Goal: Task Accomplishment & Management: Complete application form

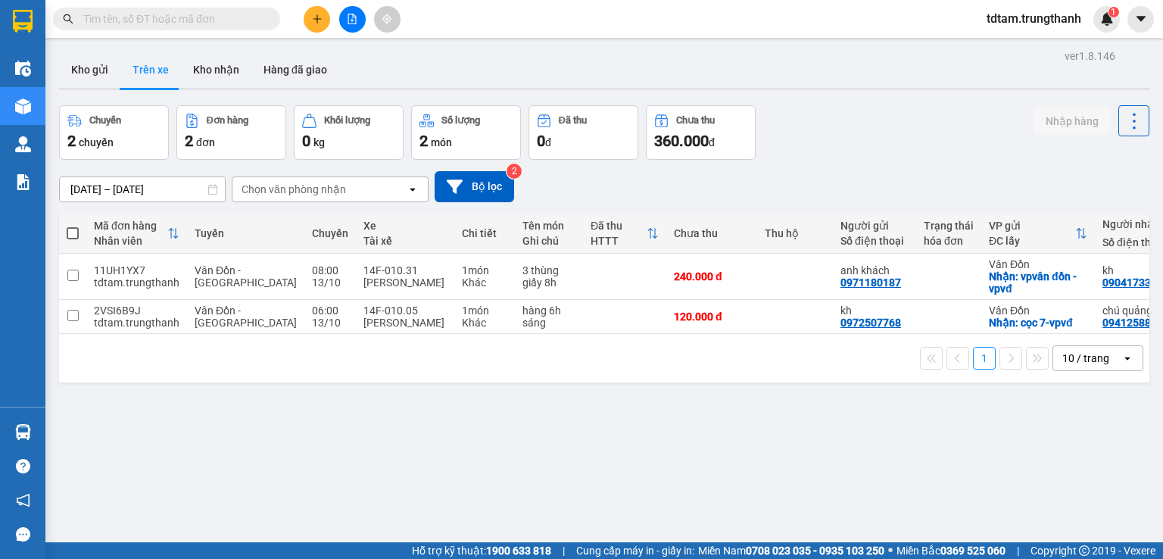
click at [82, 67] on button "Kho gửi" at bounding box center [89, 69] width 61 height 36
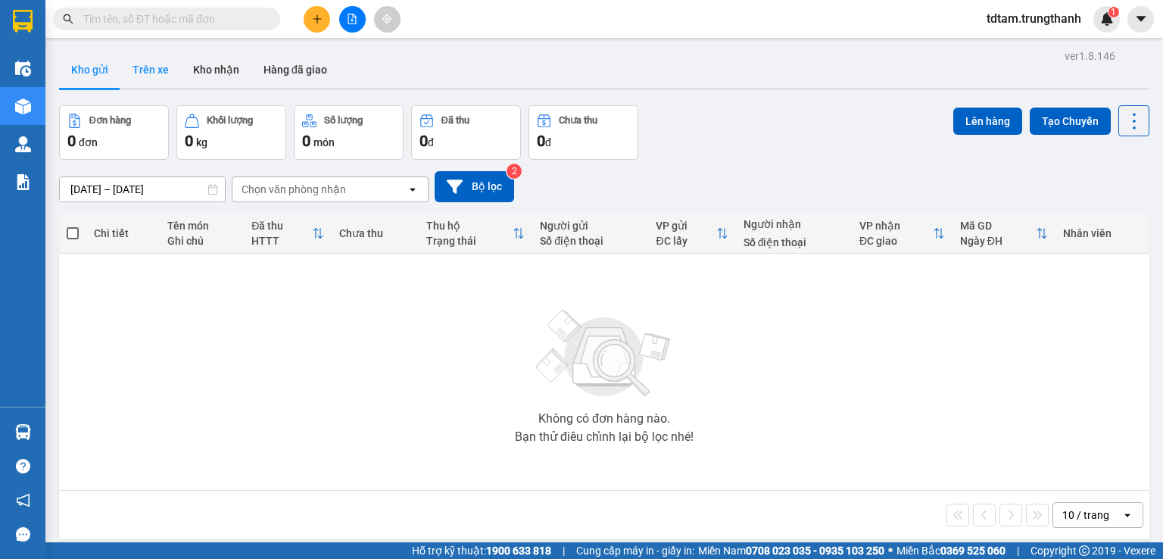
click at [148, 67] on button "Trên xe" at bounding box center [150, 69] width 61 height 36
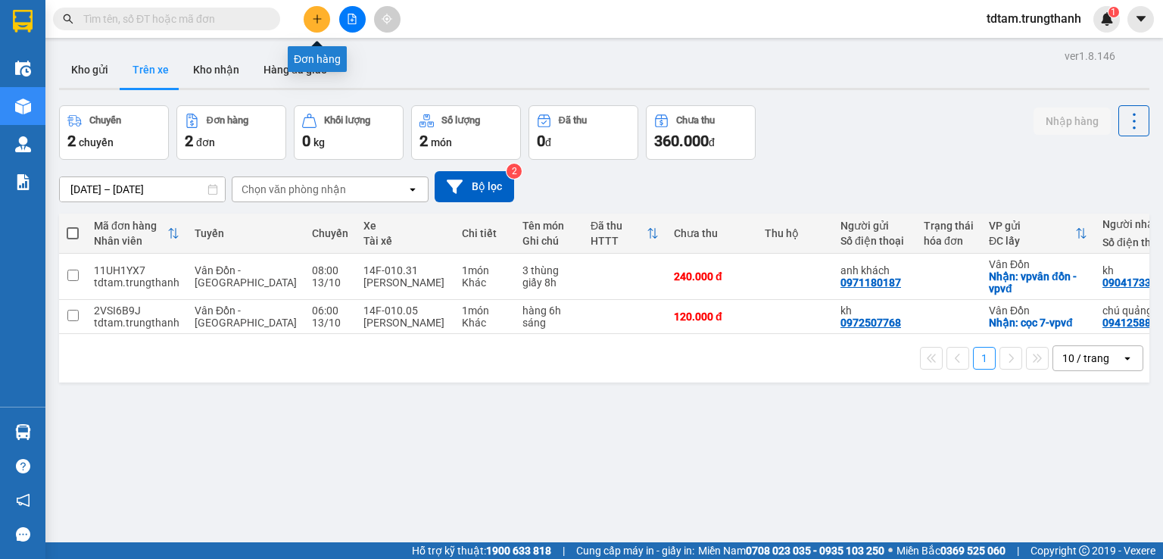
click at [313, 20] on icon "plus" at bounding box center [317, 19] width 11 height 11
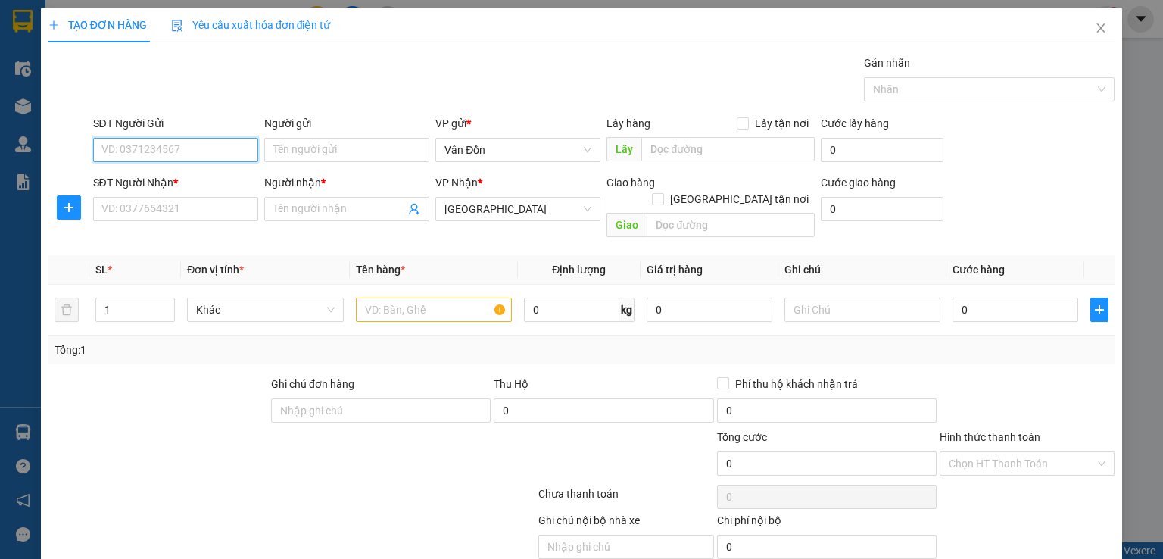
click at [170, 143] on input "SĐT Người Gửi" at bounding box center [175, 150] width 165 height 24
type input "0898093039"
click at [124, 178] on div "0898093039 - a Phương" at bounding box center [173, 179] width 145 height 17
type input "a Phương"
checkbox input "true"
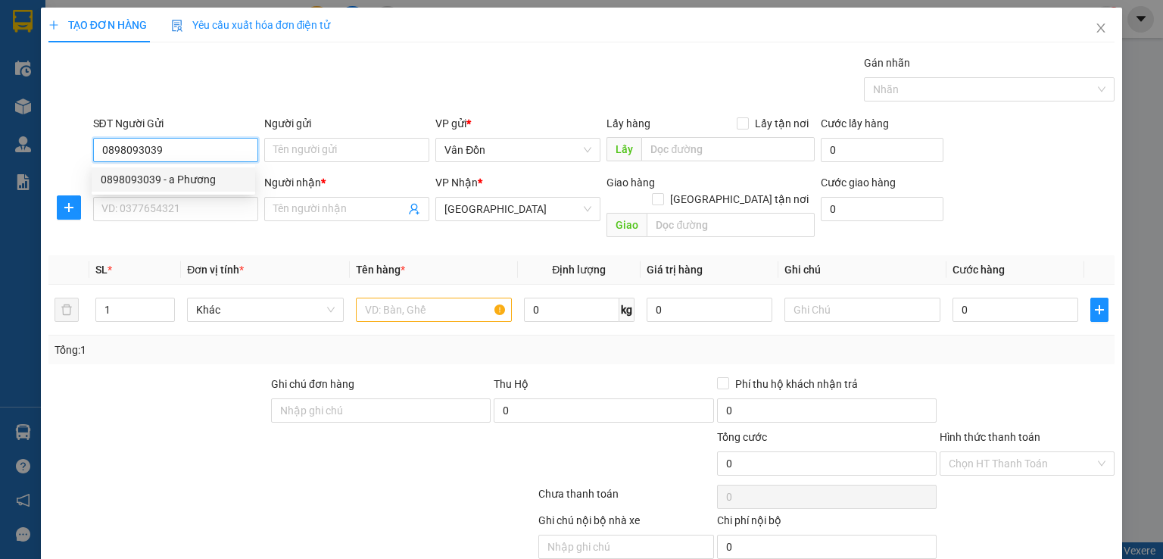
type input "chả Mực Bà Nụ - VPVĐ"
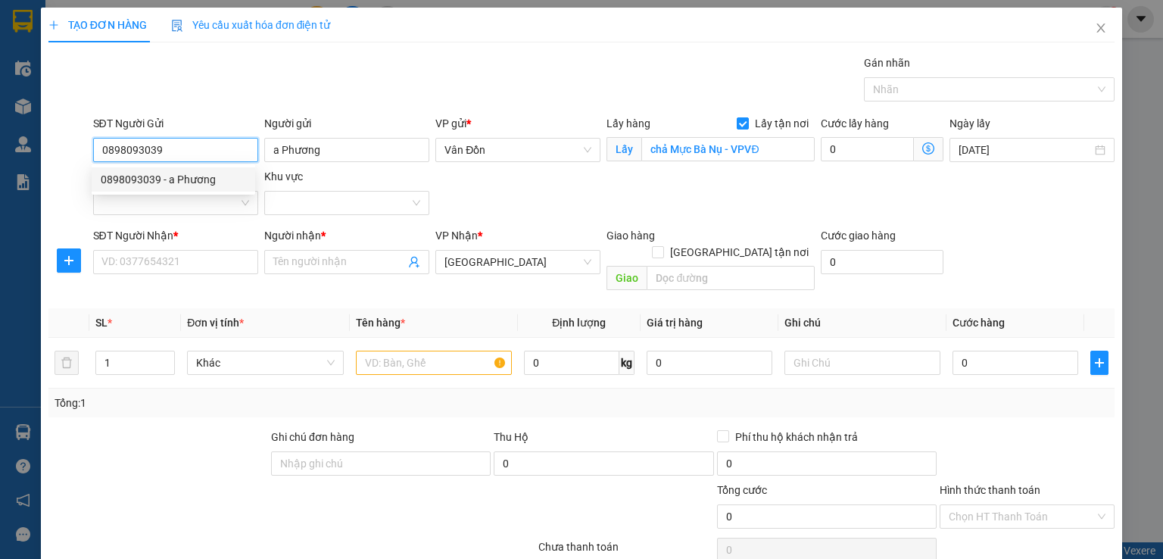
drag, startPoint x: 164, startPoint y: 150, endPoint x: 101, endPoint y: 150, distance: 62.9
click at [101, 150] on input "0898093039" at bounding box center [175, 150] width 165 height 24
type input "0898093039"
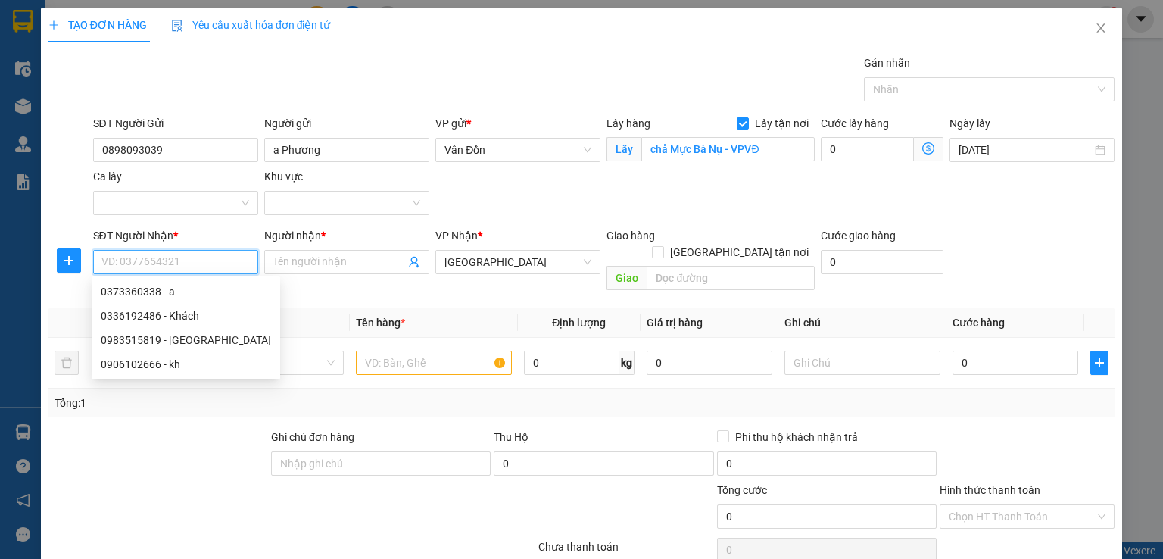
paste input "0898093039"
type input "0898093039"
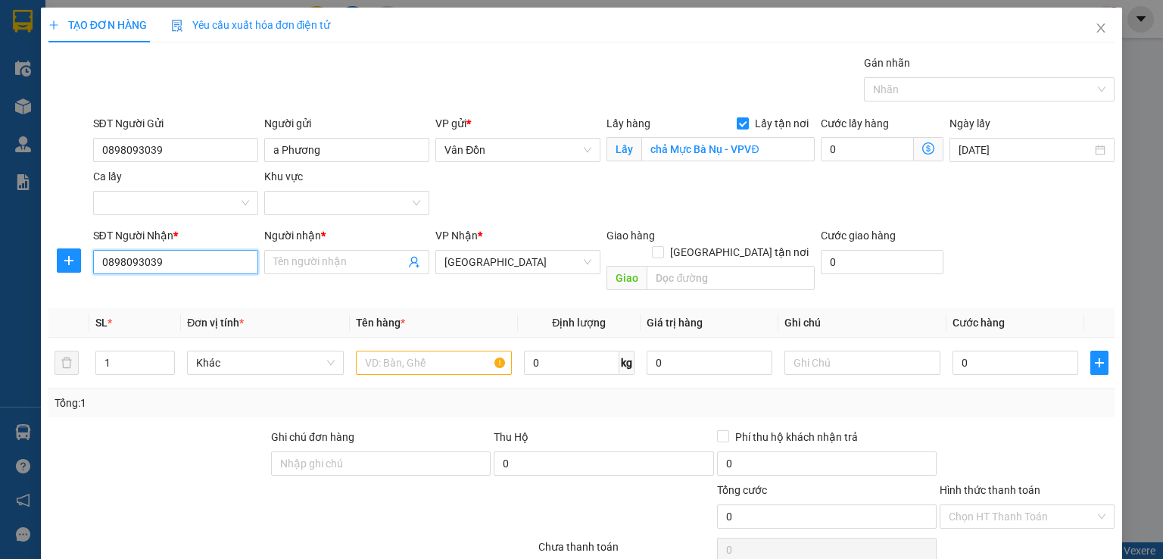
click at [100, 264] on input "0898093039" at bounding box center [175, 262] width 165 height 24
click at [118, 286] on div "0898093039 - a Phương" at bounding box center [173, 291] width 145 height 17
type input "a Phương"
type input "hn"
type input "0898093039"
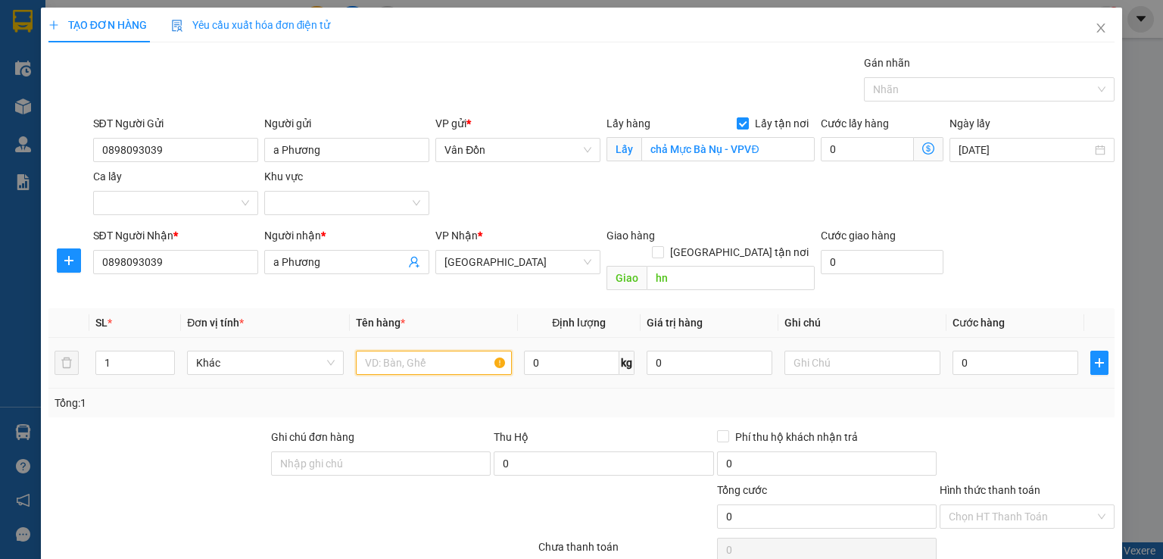
click at [423, 351] on input "text" at bounding box center [434, 363] width 156 height 24
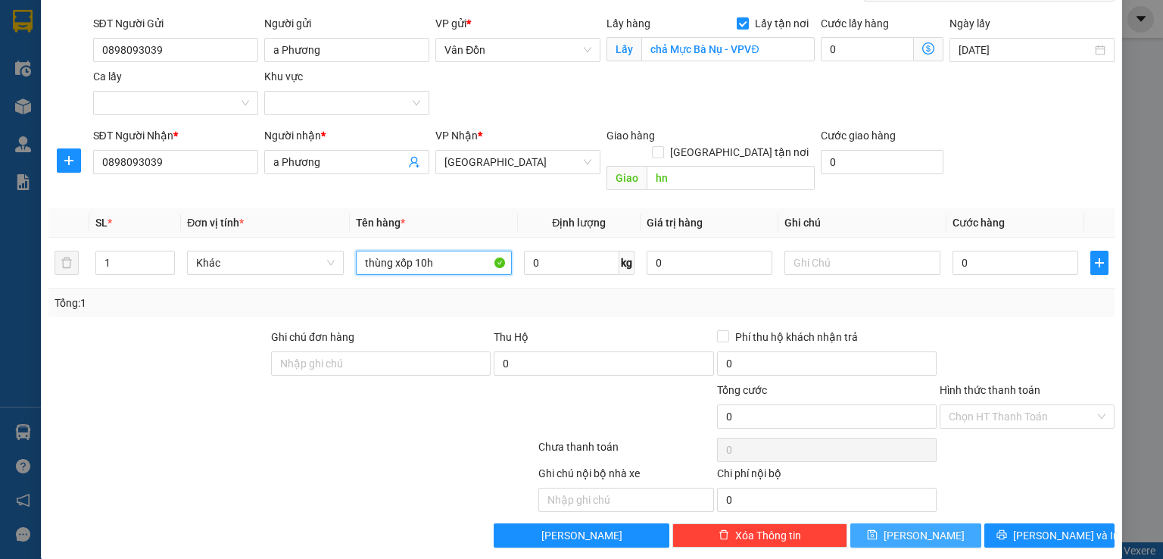
type input "thùng xốp 10h"
click at [913, 527] on span "[PERSON_NAME]" at bounding box center [924, 535] width 81 height 17
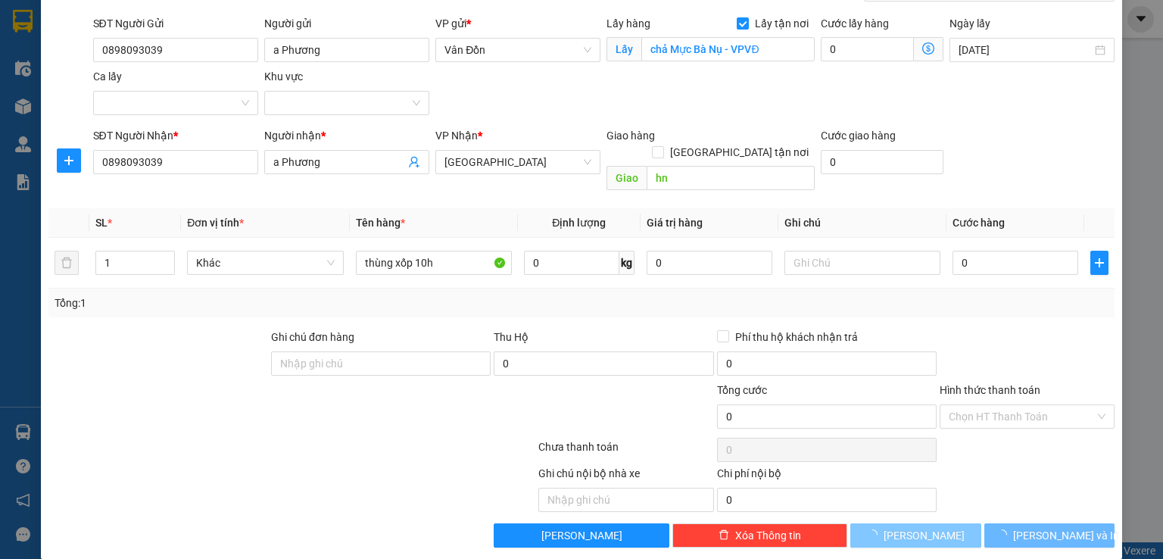
checkbox input "false"
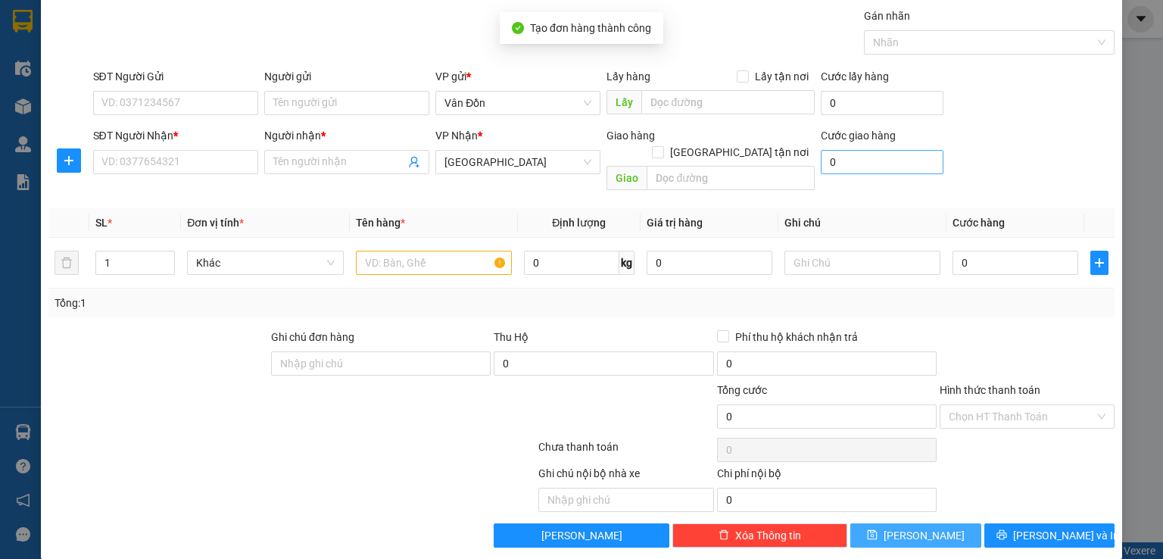
scroll to position [0, 0]
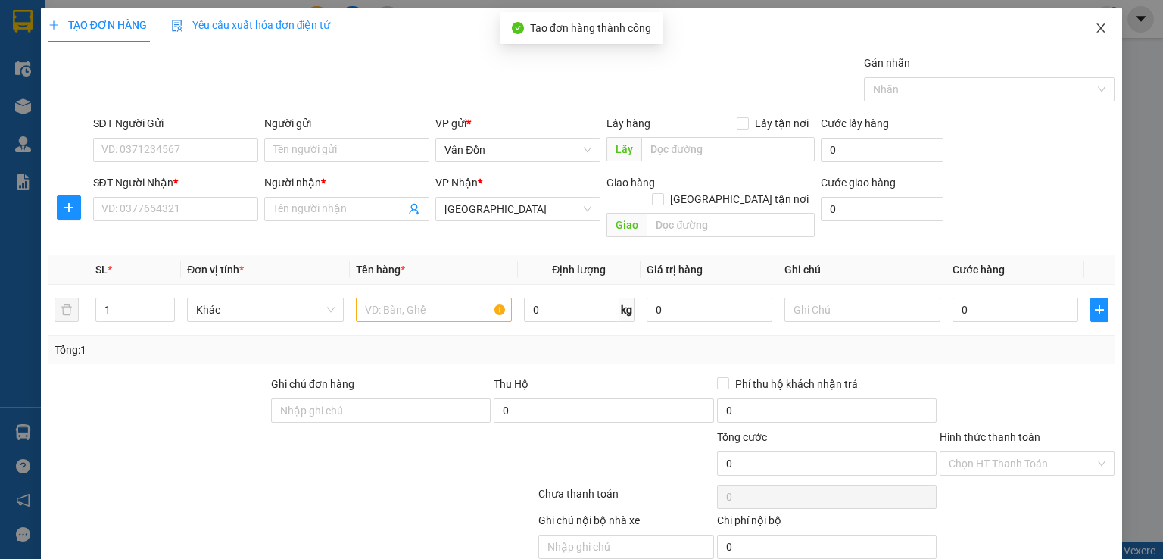
click at [1095, 25] on icon "close" at bounding box center [1101, 28] width 12 height 12
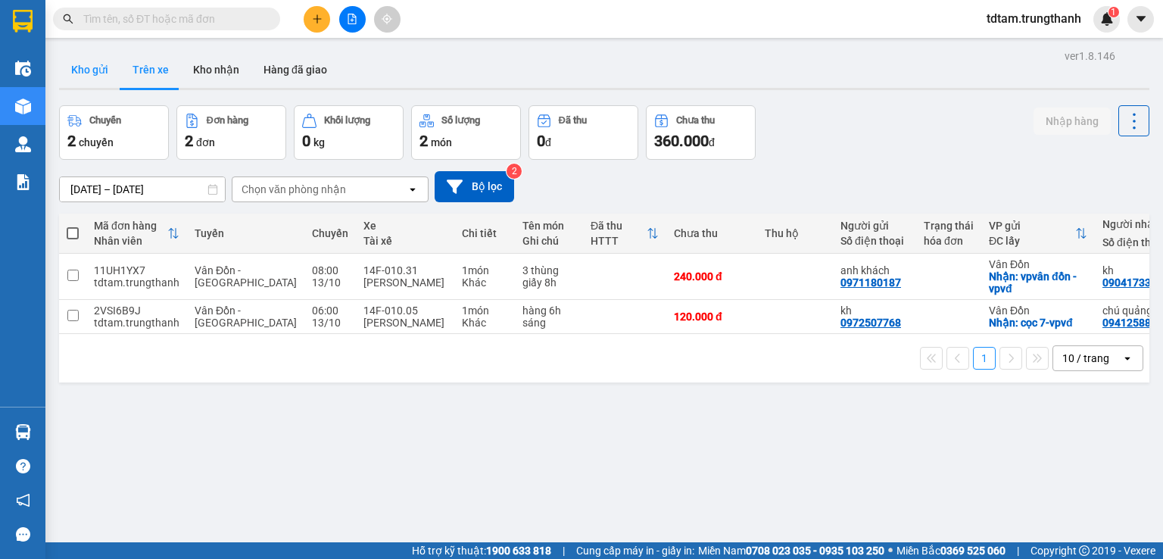
click at [104, 67] on button "Kho gửi" at bounding box center [89, 69] width 61 height 36
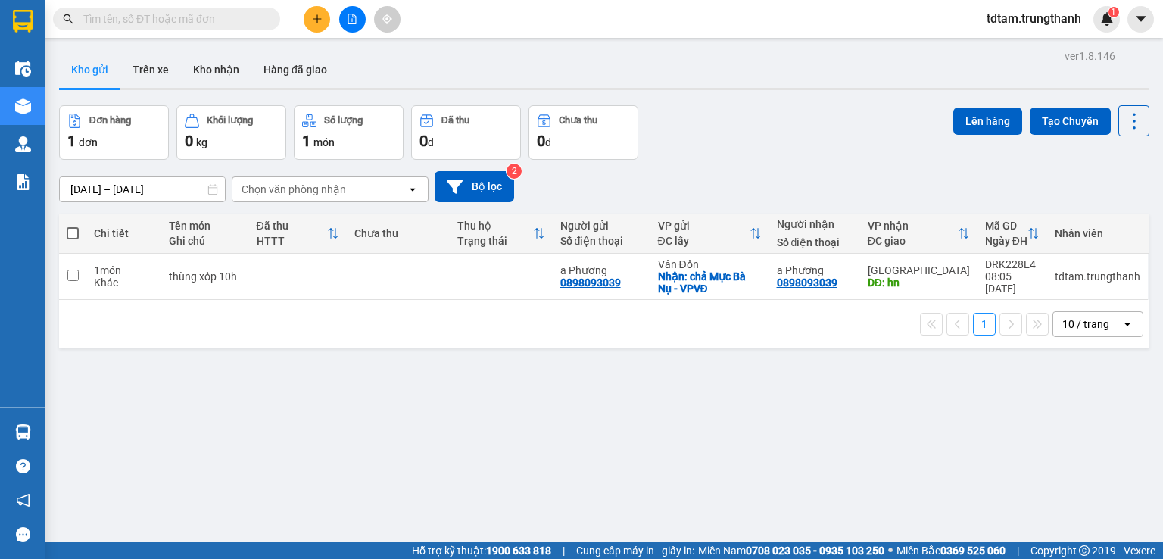
click at [314, 25] on button at bounding box center [317, 19] width 27 height 27
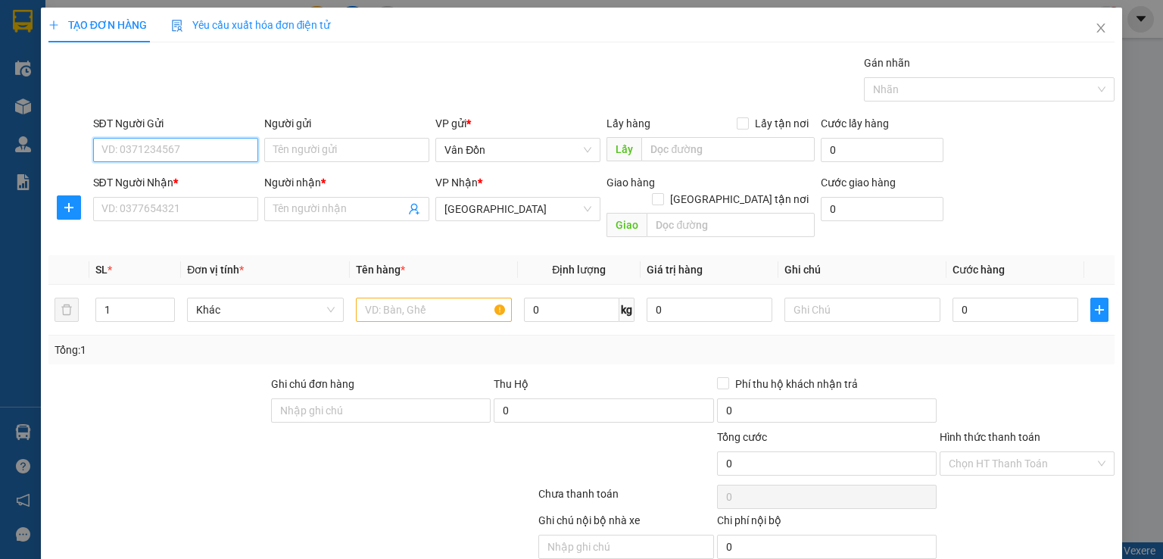
click at [206, 151] on input "SĐT Người Gửi" at bounding box center [175, 150] width 165 height 24
type input "0902055019"
drag, startPoint x: 744, startPoint y: 120, endPoint x: 724, endPoint y: 140, distance: 28.9
click at [749, 120] on span "Lấy tận nơi" at bounding box center [782, 123] width 66 height 17
click at [744, 120] on input "Lấy tận nơi" at bounding box center [742, 122] width 11 height 11
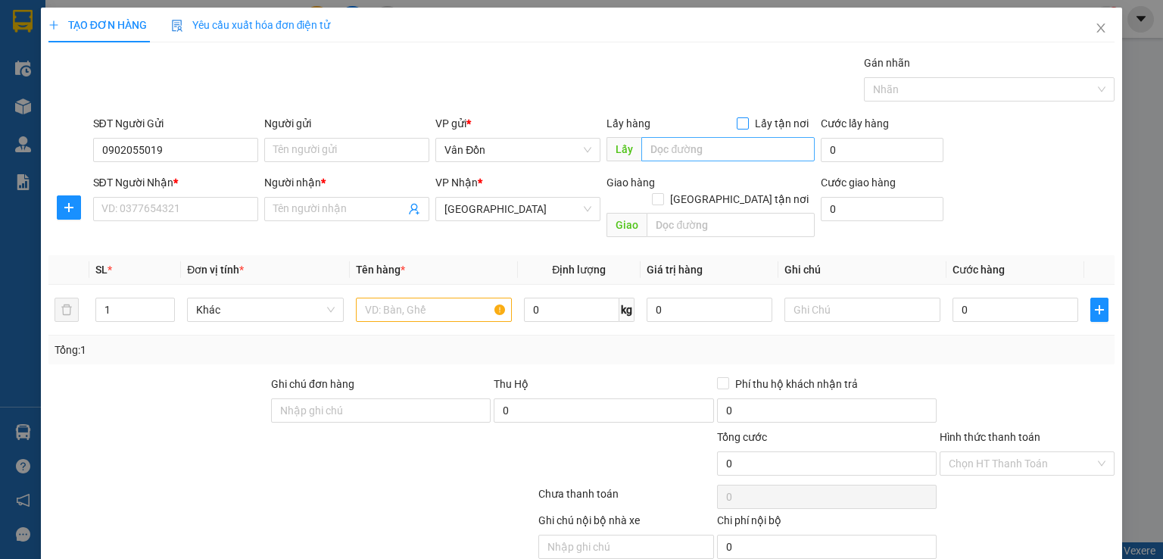
checkbox input "true"
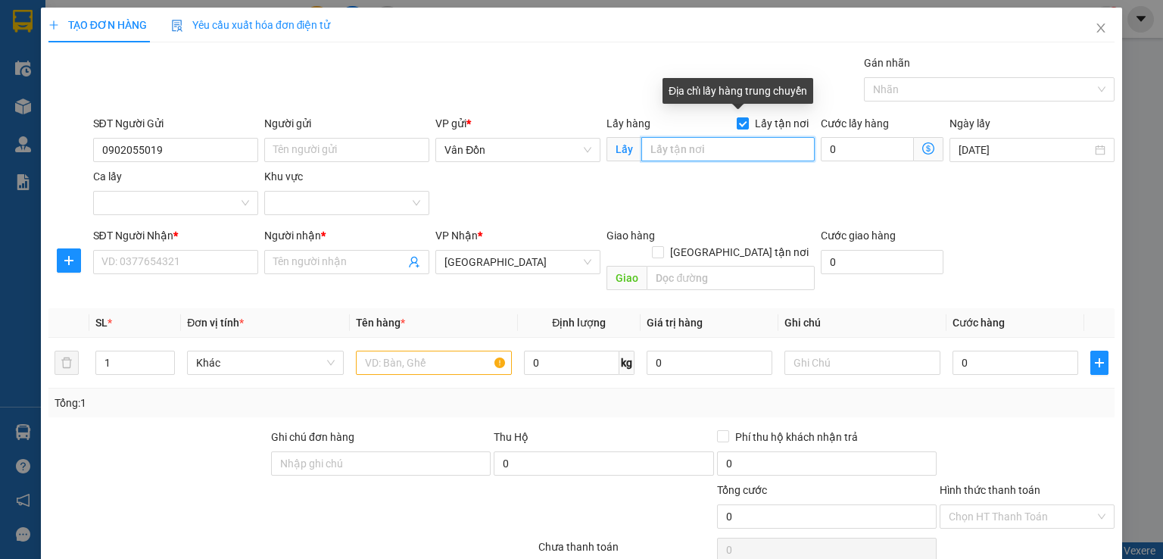
click at [713, 149] on input "text" at bounding box center [727, 149] width 173 height 24
type input "ngã 3 cửa ông"
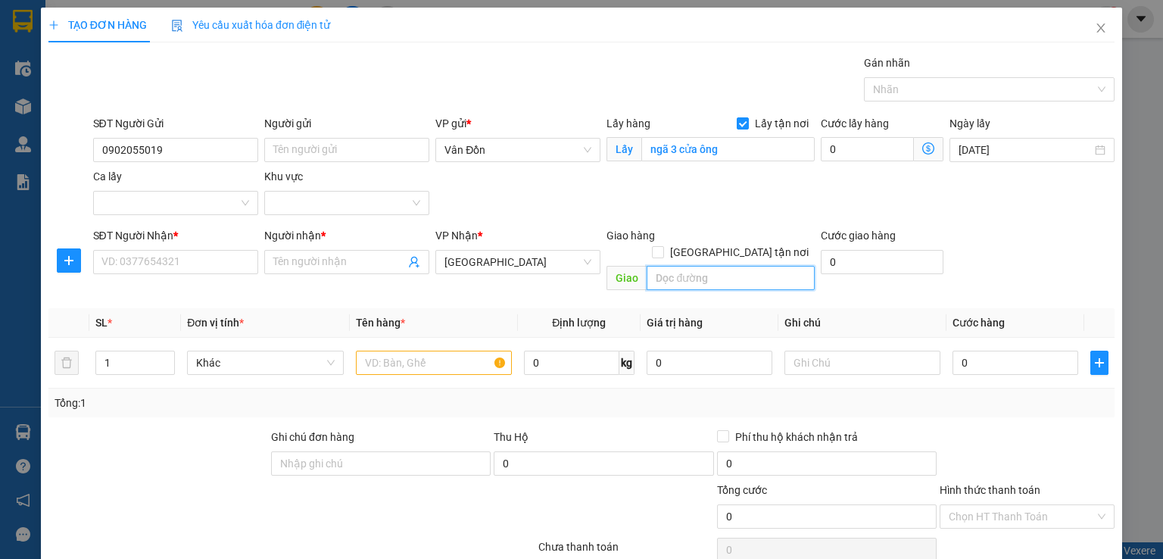
click at [712, 269] on input "text" at bounding box center [731, 278] width 168 height 24
type input "thụy khuê"
drag, startPoint x: 170, startPoint y: 151, endPoint x: 88, endPoint y: 149, distance: 82.6
click at [88, 149] on div "SĐT Người Gửi 0902055019 0902055019 Người gửi Tên người gửi VP gửi * Vân Đồn Lấ…" at bounding box center [581, 168] width 1069 height 106
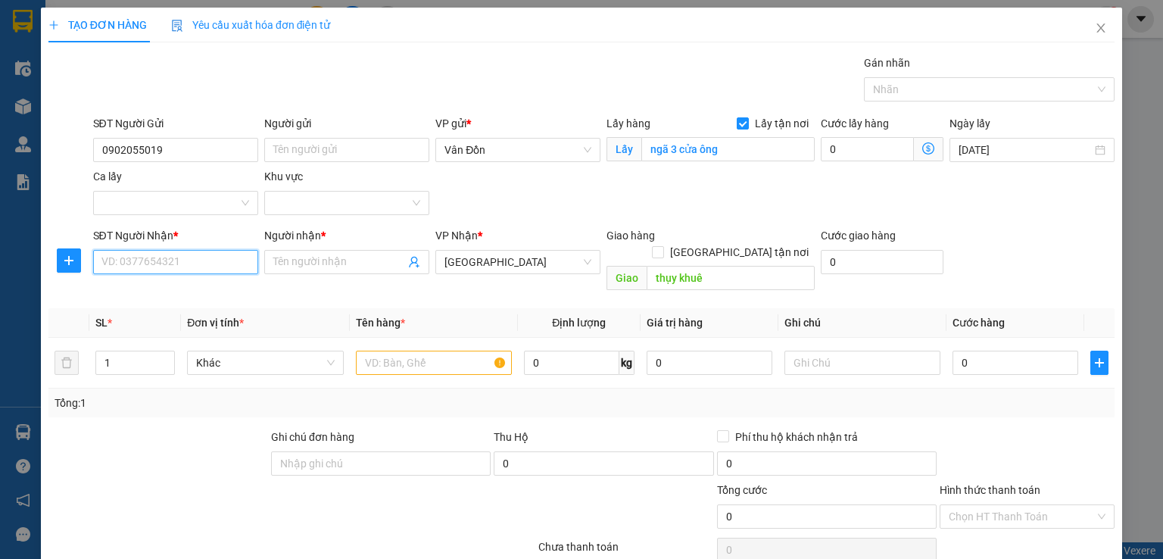
paste input "0902055019"
type input "0902055019"
click at [333, 282] on div "Transit Pickup Surcharge Ids Transit Deliver Surcharge Ids Transit Deliver Surc…" at bounding box center [581, 351] width 1066 height 593
click at [318, 266] on input "Người nhận *" at bounding box center [339, 262] width 132 height 17
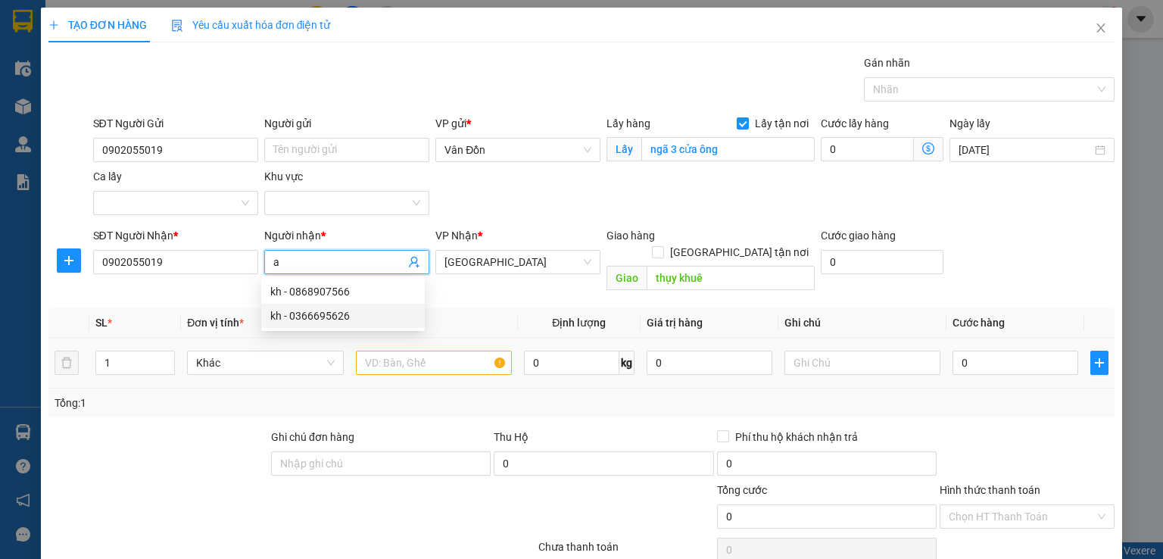
type input "a"
click at [398, 351] on input "text" at bounding box center [434, 363] width 156 height 24
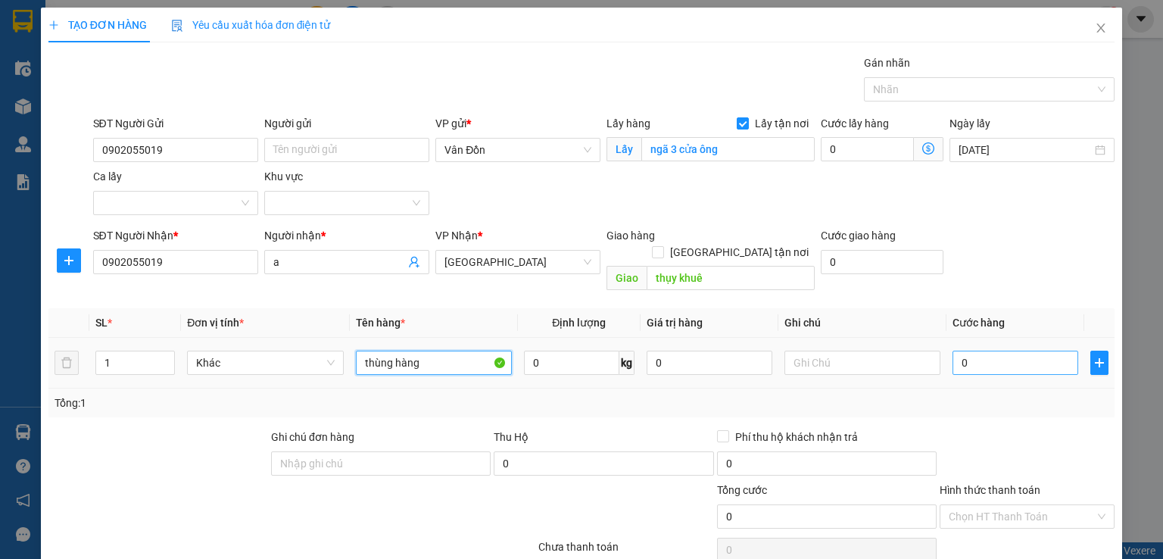
type input "thùng hàng"
type input "8"
type input "80"
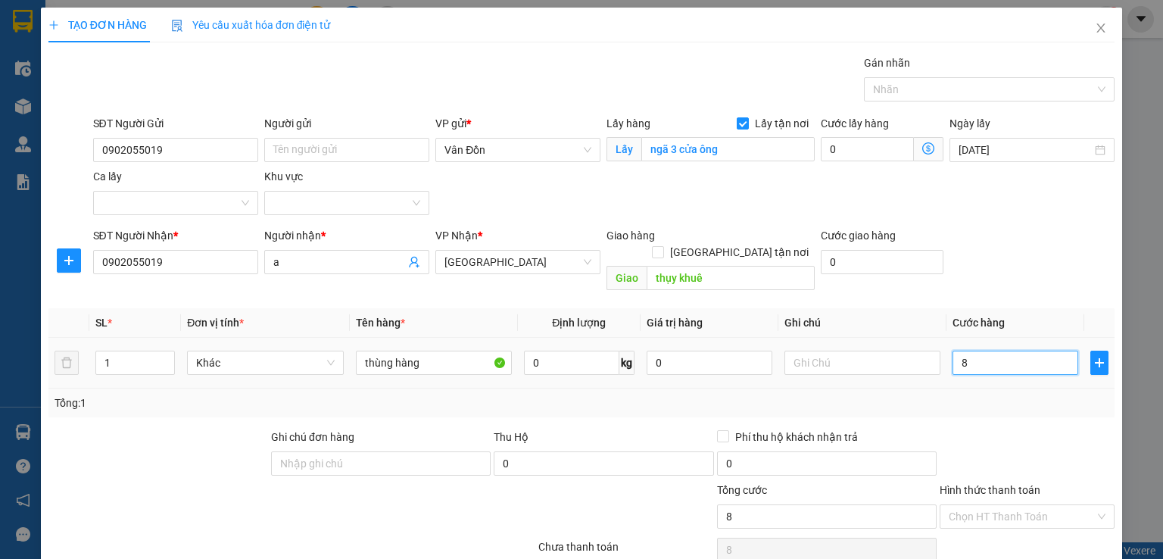
type input "80"
type input "80.000"
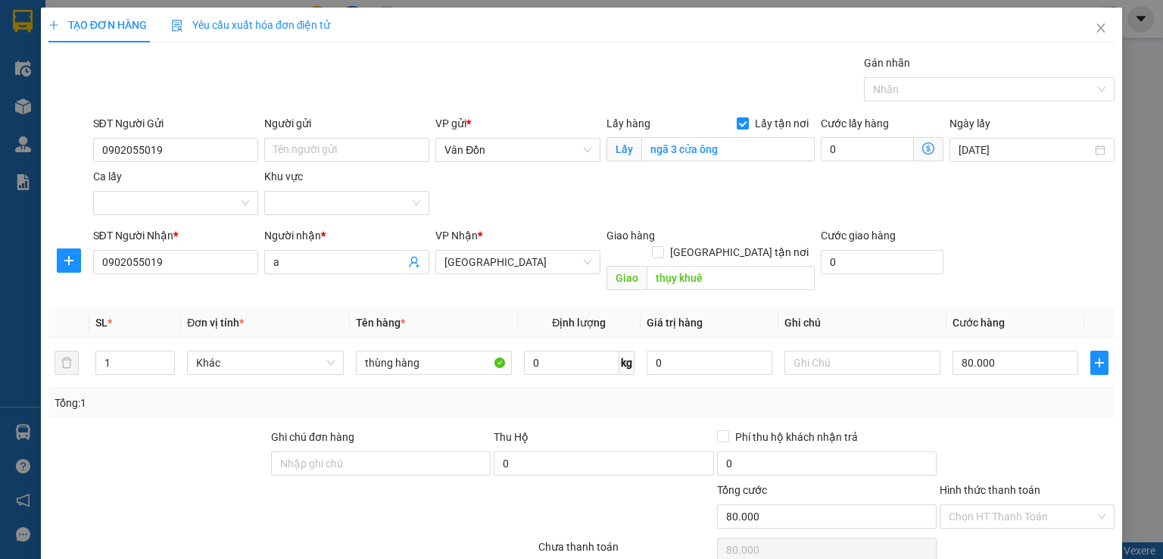
drag, startPoint x: 1022, startPoint y: 405, endPoint x: 812, endPoint y: 357, distance: 215.9
click at [1021, 404] on div "Transit Pickup Surcharge Ids Transit Deliver Surcharge Ids Transit Deliver Surc…" at bounding box center [581, 351] width 1066 height 593
click at [811, 351] on input "text" at bounding box center [863, 363] width 156 height 24
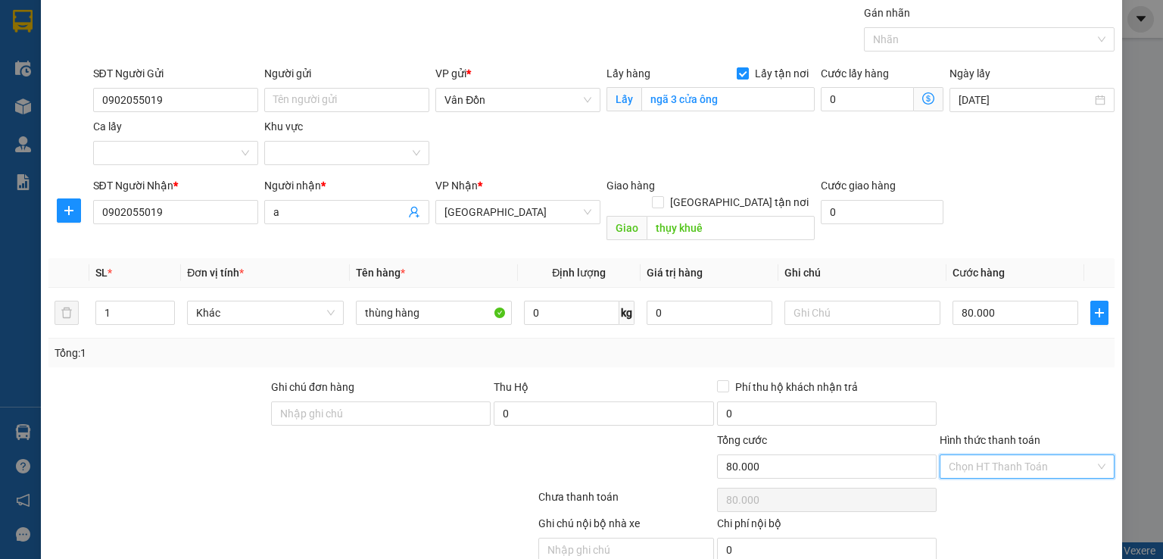
click at [1007, 455] on input "Hình thức thanh toán" at bounding box center [1022, 466] width 146 height 23
click at [1002, 345] on div "Tổng: 1" at bounding box center [582, 353] width 1054 height 17
click at [466, 301] on input "thùng hàng" at bounding box center [434, 313] width 156 height 24
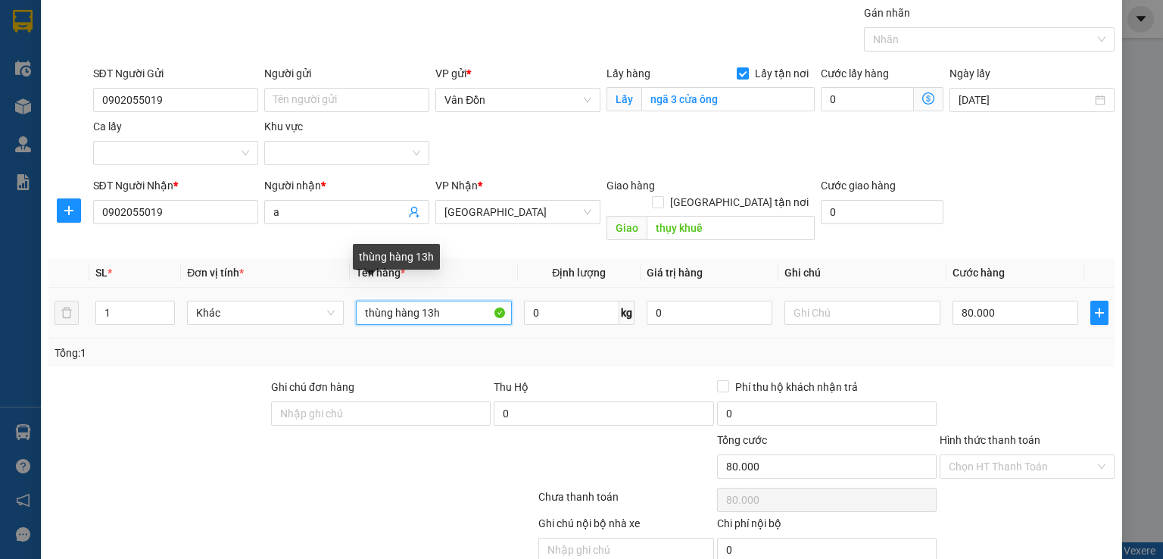
scroll to position [100, 0]
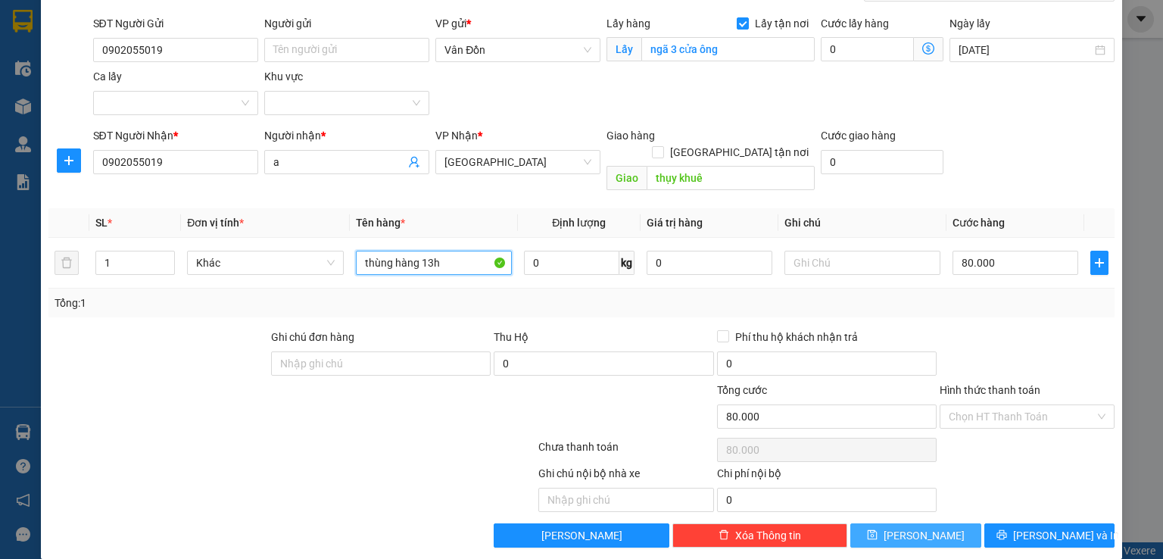
type input "thùng hàng 13h"
click at [936, 523] on button "[PERSON_NAME]" at bounding box center [915, 535] width 131 height 24
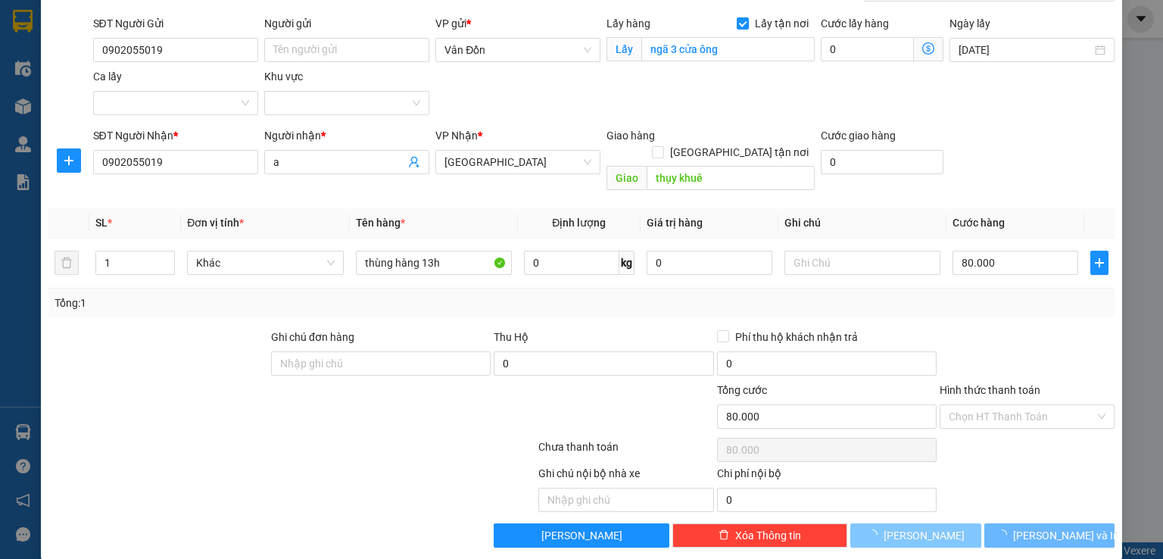
checkbox input "false"
type input "0"
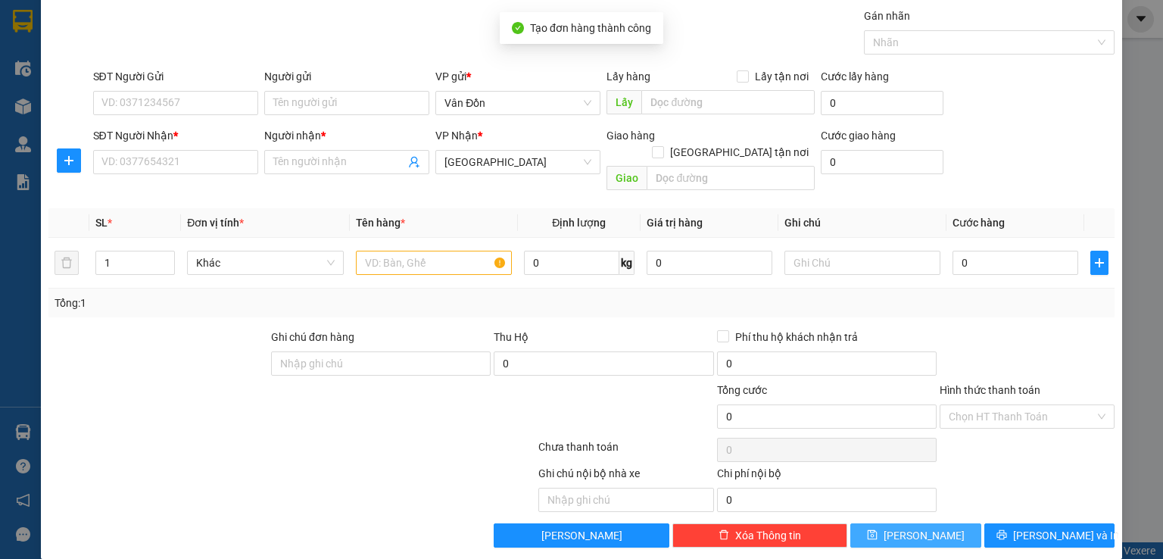
scroll to position [0, 0]
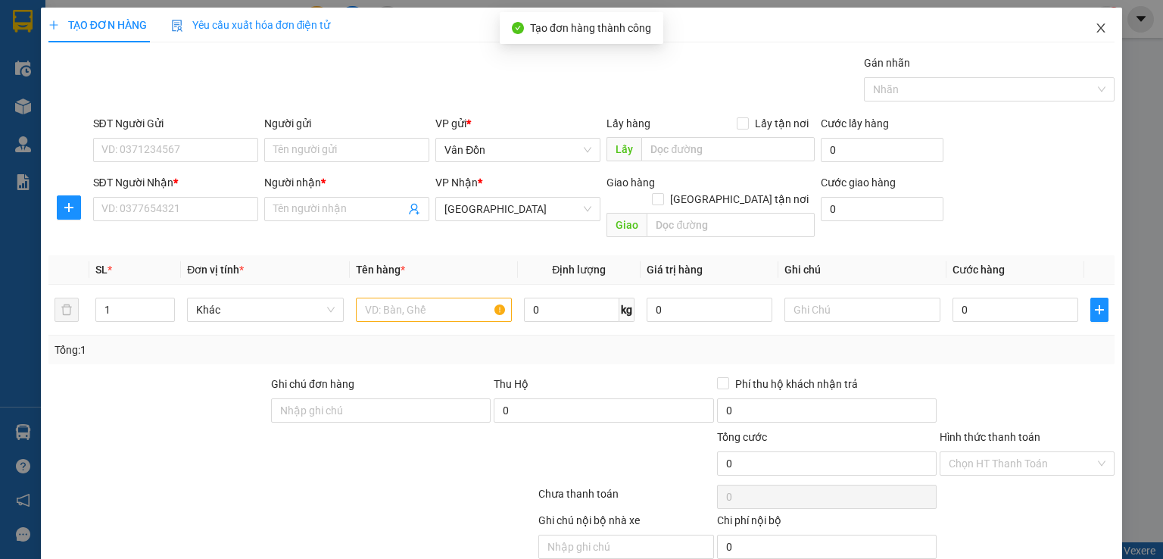
click at [1095, 33] on icon "close" at bounding box center [1101, 28] width 12 height 12
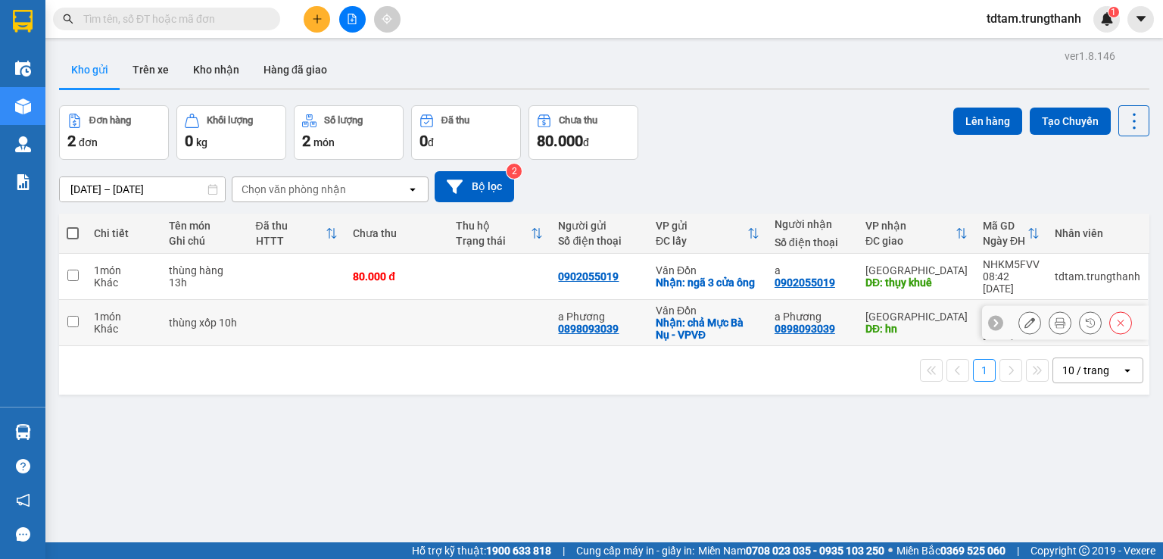
click at [1025, 320] on icon at bounding box center [1030, 322] width 11 height 11
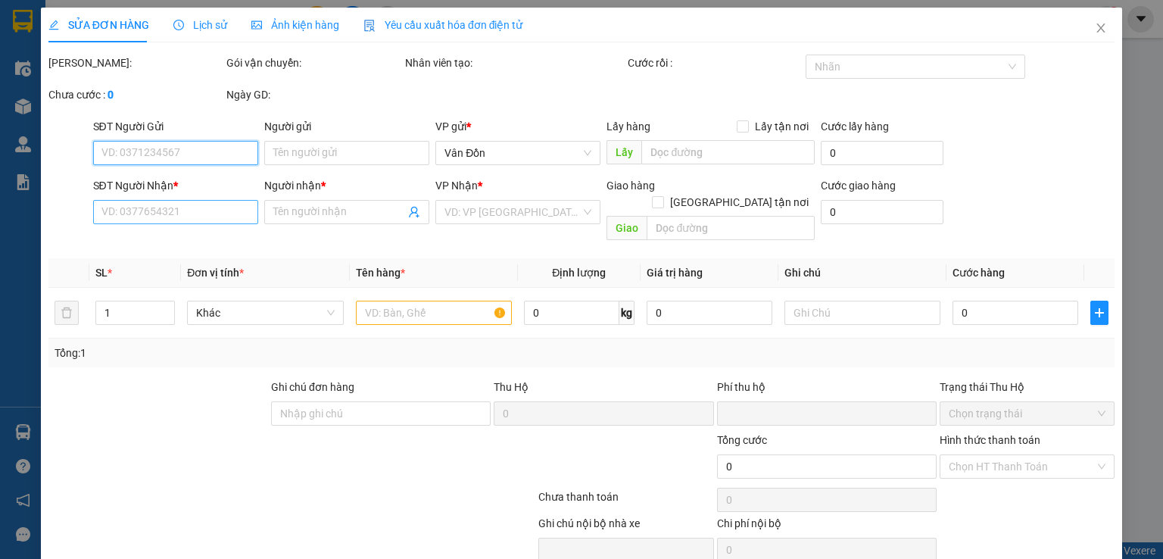
type input "0898093039"
type input "a Phương"
checkbox input "true"
type input "chả Mực Bà Nụ - VPVĐ"
type input "0898093039"
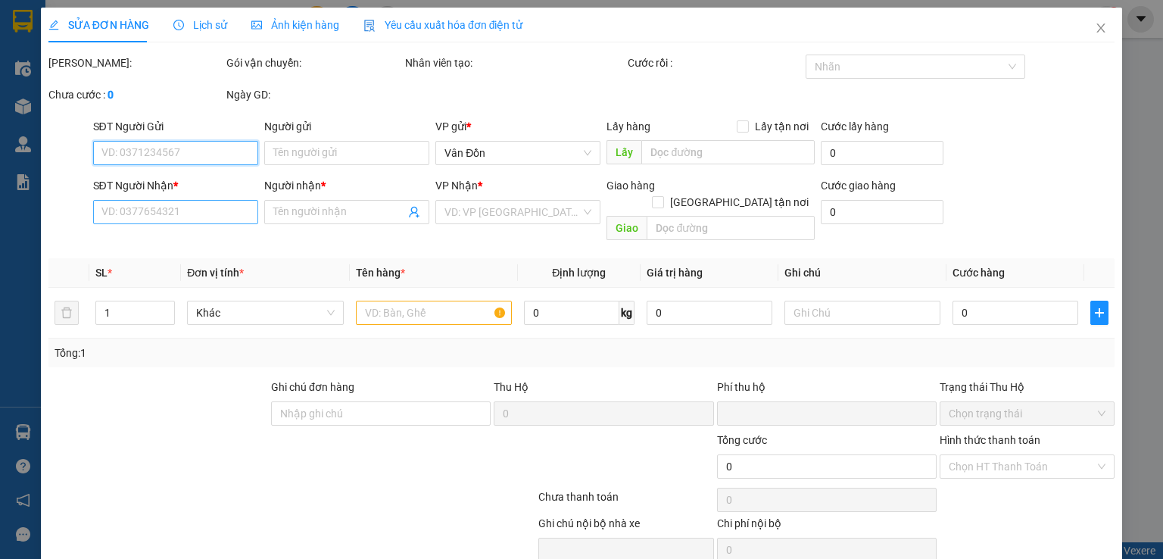
type input "a Phương"
type input "hn"
type input "0"
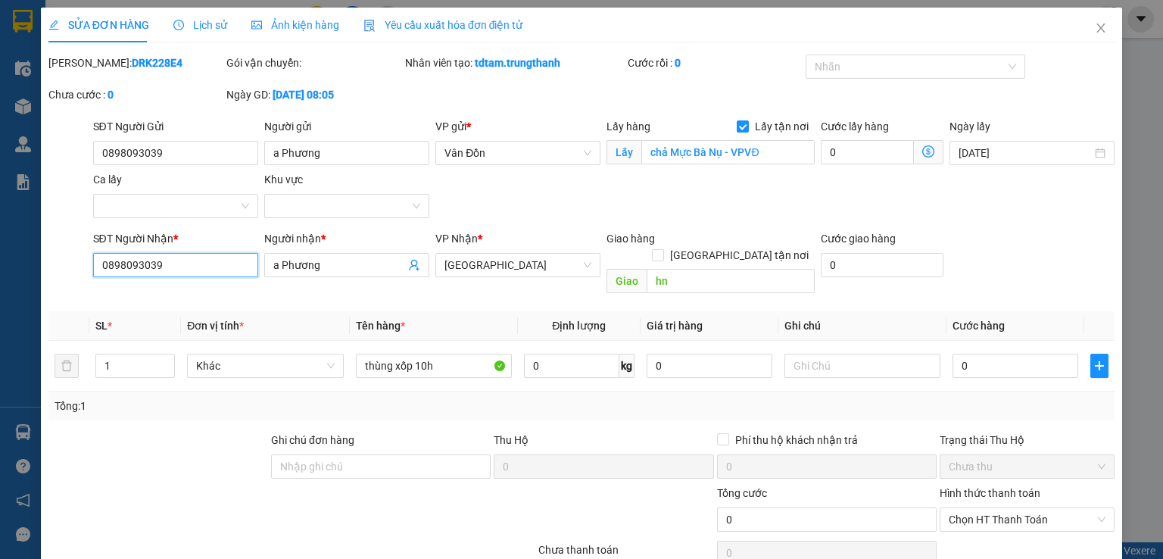
drag, startPoint x: 183, startPoint y: 264, endPoint x: 98, endPoint y: 267, distance: 85.6
click at [98, 267] on input "0898093039" at bounding box center [175, 265] width 165 height 24
paste input "97766547"
type input "0977665479"
drag, startPoint x: 89, startPoint y: 437, endPoint x: 152, endPoint y: 419, distance: 65.4
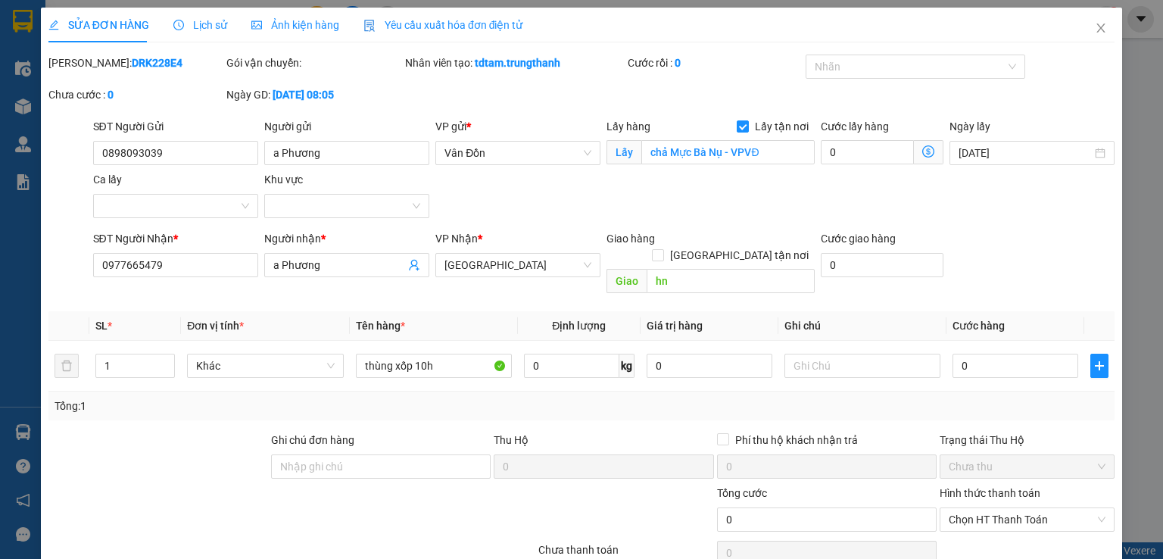
click at [90, 437] on div at bounding box center [158, 458] width 223 height 53
type input "8"
type input "80"
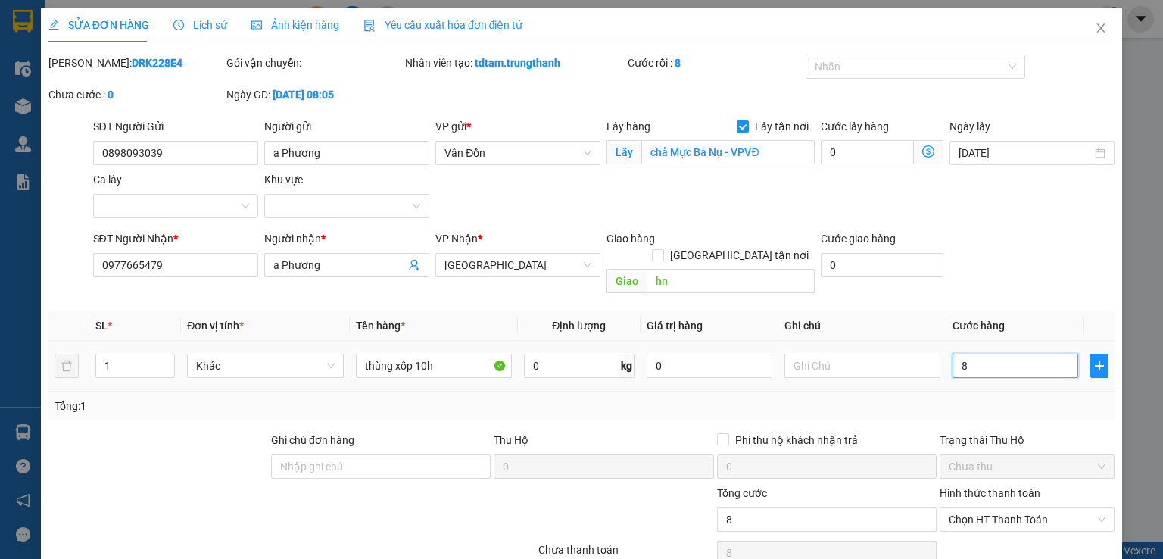
type input "80"
type input "80.000"
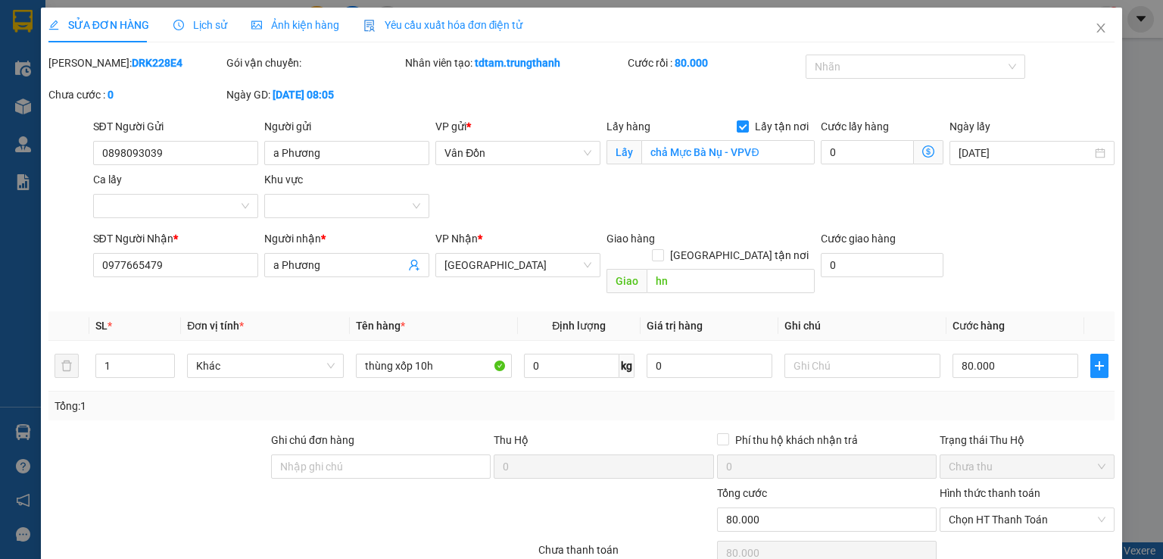
click at [982, 392] on div "Tổng: 1" at bounding box center [581, 406] width 1066 height 29
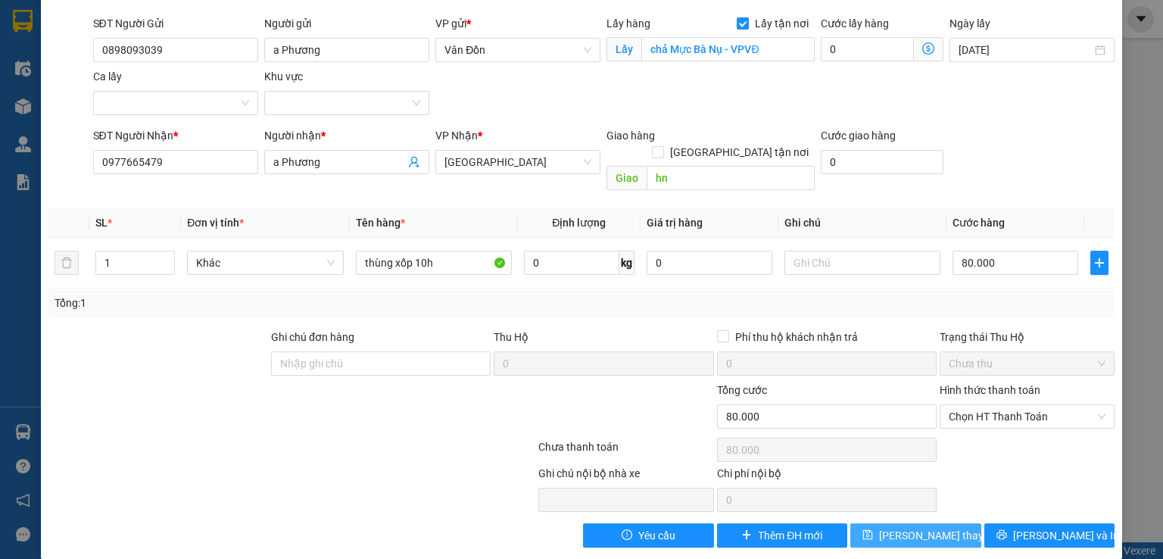
click at [897, 527] on span "[PERSON_NAME] thay đổi" at bounding box center [939, 535] width 121 height 17
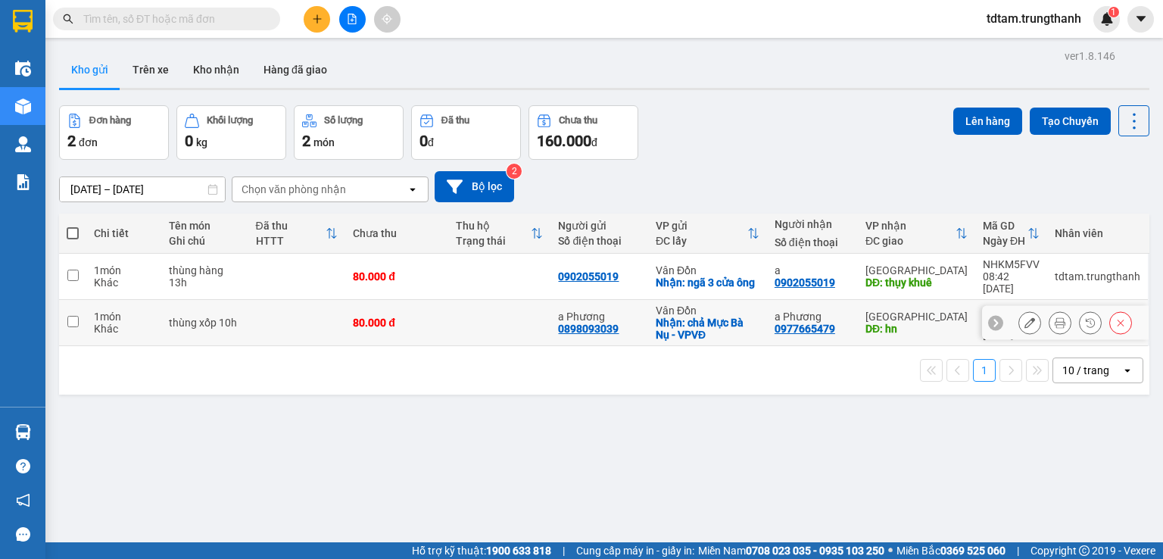
click at [76, 320] on input "checkbox" at bounding box center [72, 321] width 11 height 11
checkbox input "true"
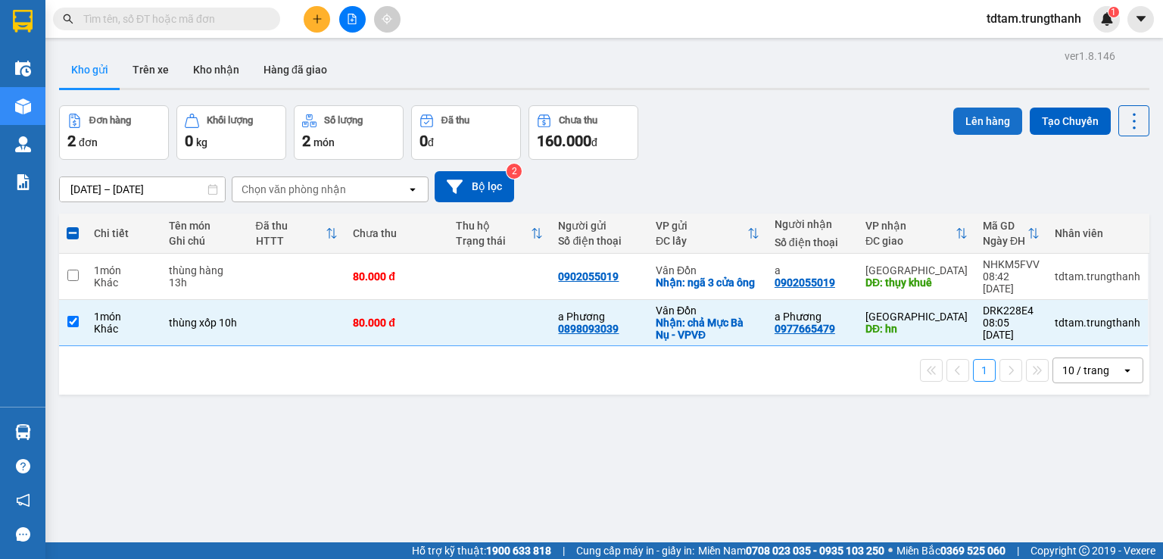
click at [969, 117] on button "Lên hàng" at bounding box center [987, 121] width 69 height 27
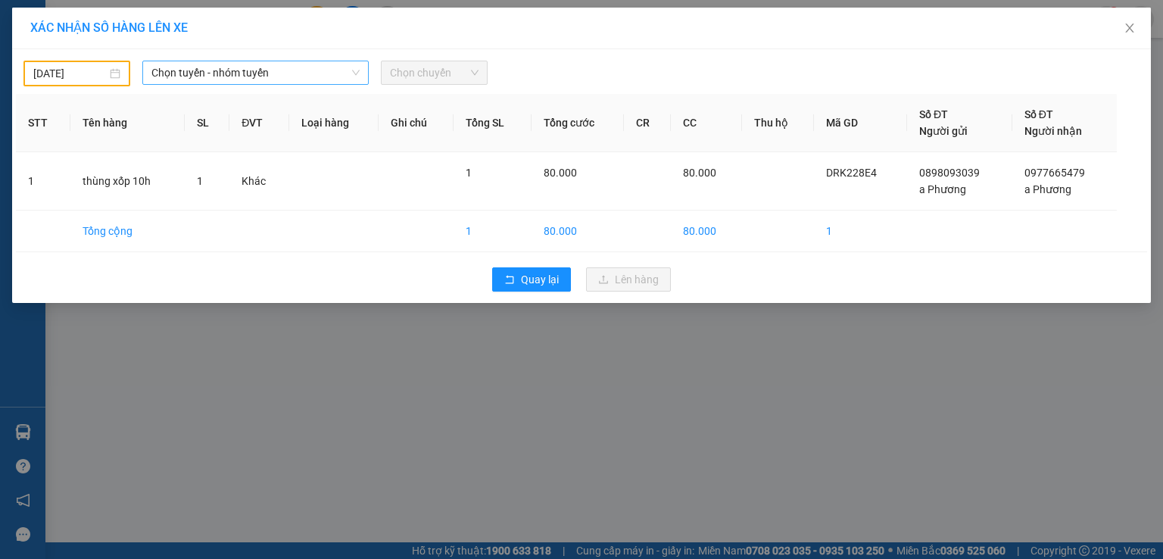
click at [267, 74] on span "Chọn tuyến - nhóm tuyến" at bounding box center [255, 72] width 208 height 23
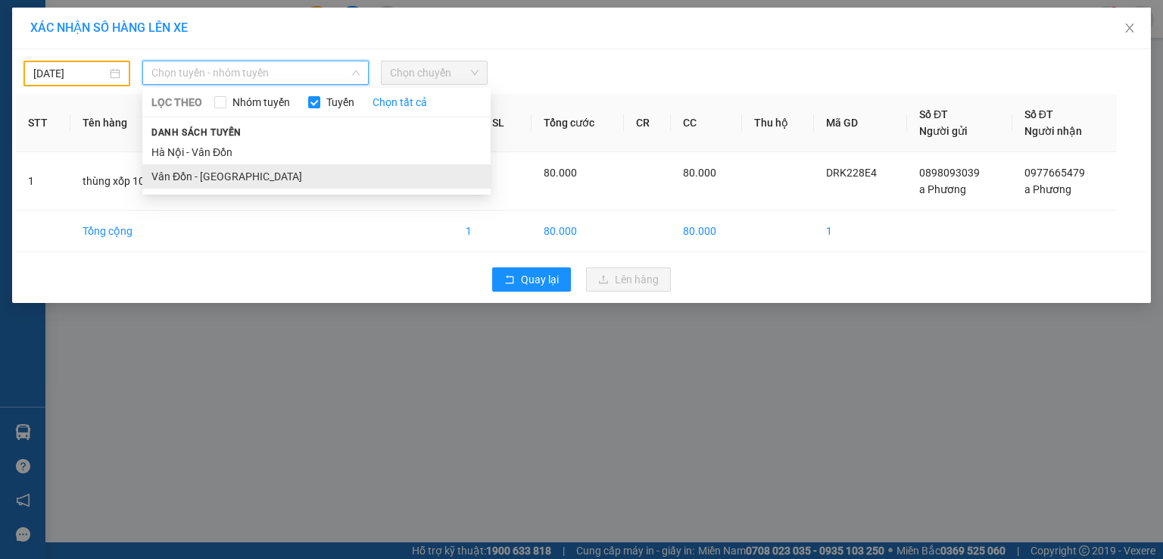
click at [186, 171] on li "Vân Đồn - [GEOGRAPHIC_DATA]" at bounding box center [316, 176] width 348 height 24
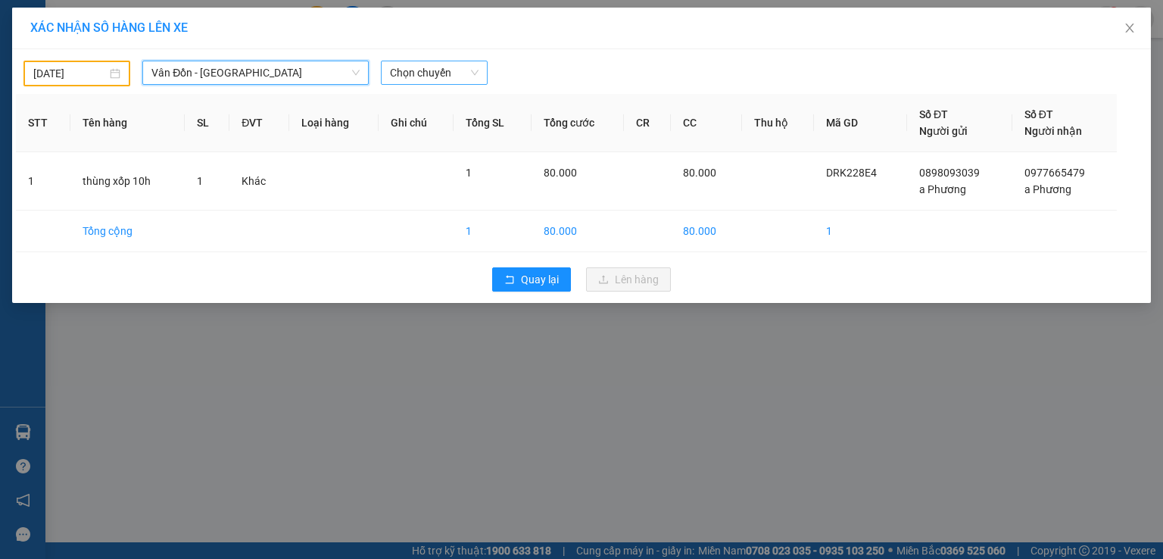
click at [406, 72] on span "Chọn chuyến" at bounding box center [434, 72] width 89 height 23
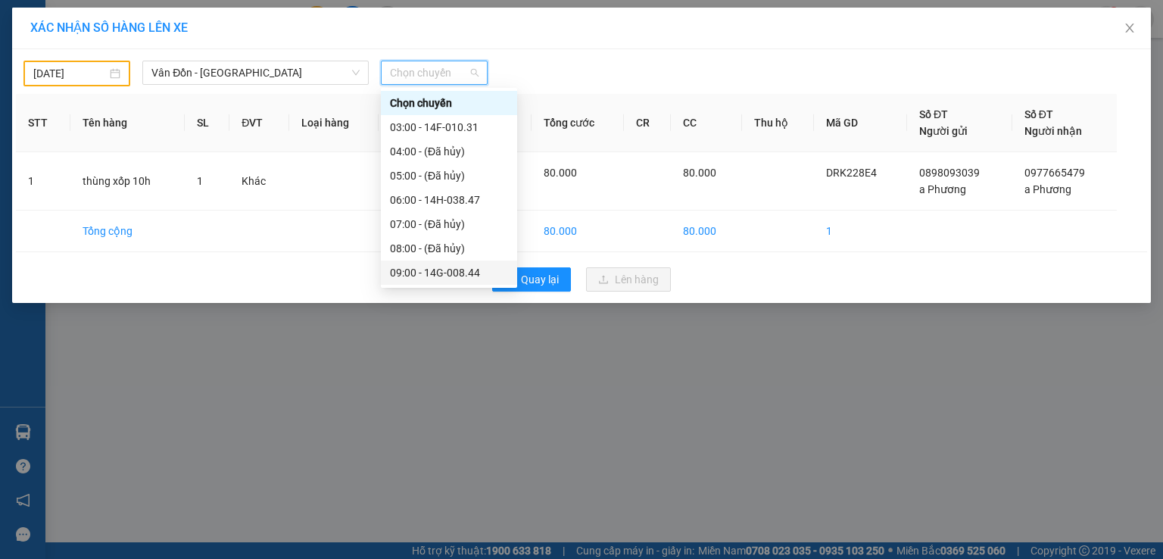
click at [438, 273] on div "09:00 - 14G-008.44" at bounding box center [449, 272] width 118 height 17
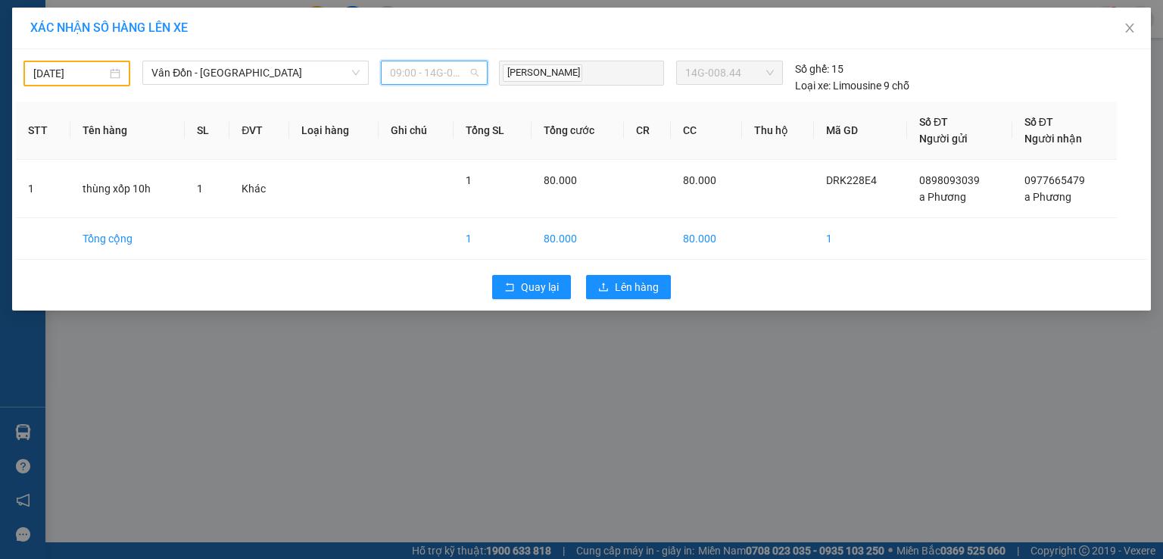
click at [427, 72] on span "09:00 - 14G-008.44" at bounding box center [434, 72] width 89 height 23
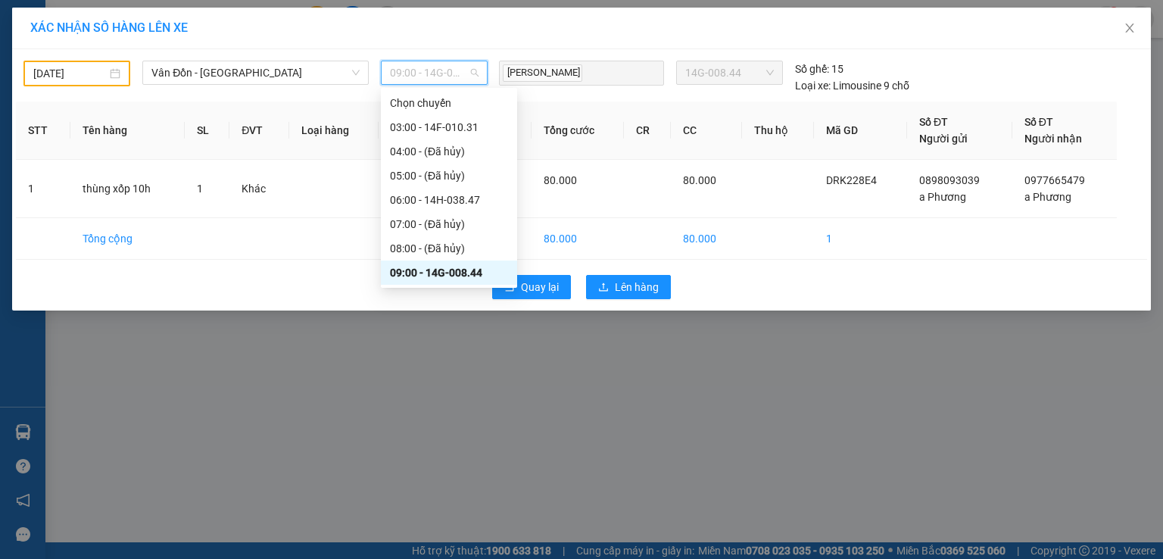
scroll to position [76, 0]
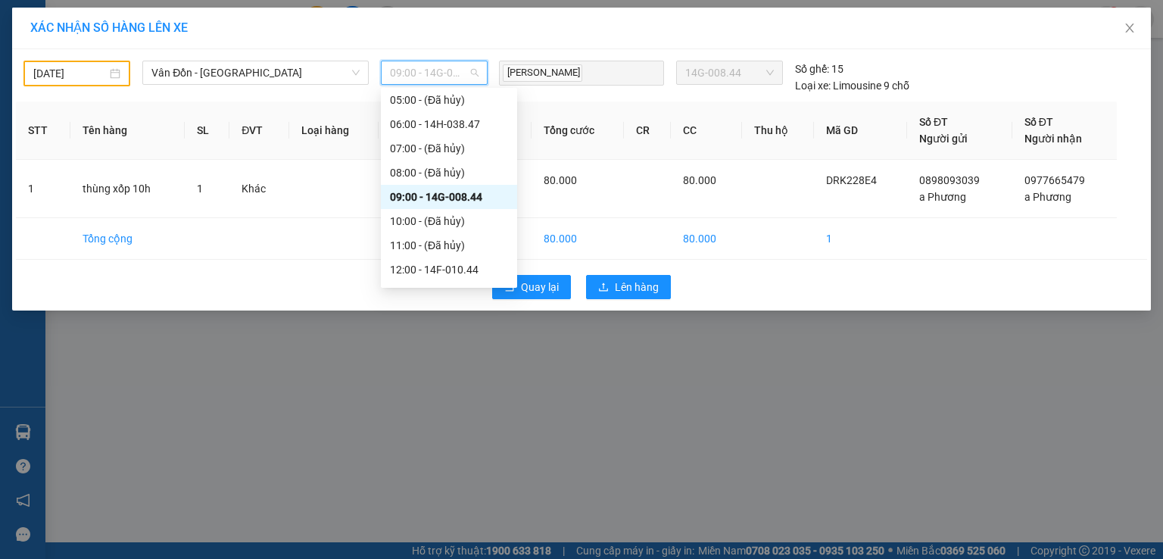
click at [101, 86] on div "[DATE] [GEOGRAPHIC_DATA] - [GEOGRAPHIC_DATA] LỌC THEO Nhóm tuyến Tuyến Chọn tất…" at bounding box center [257, 77] width 468 height 33
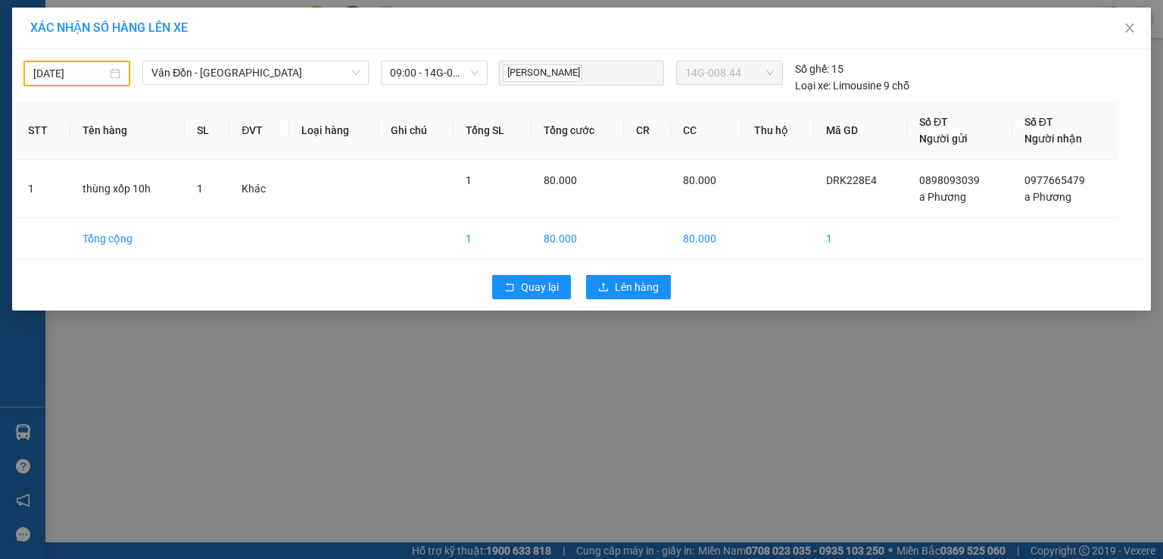
click at [116, 76] on div "[DATE]" at bounding box center [76, 73] width 87 height 17
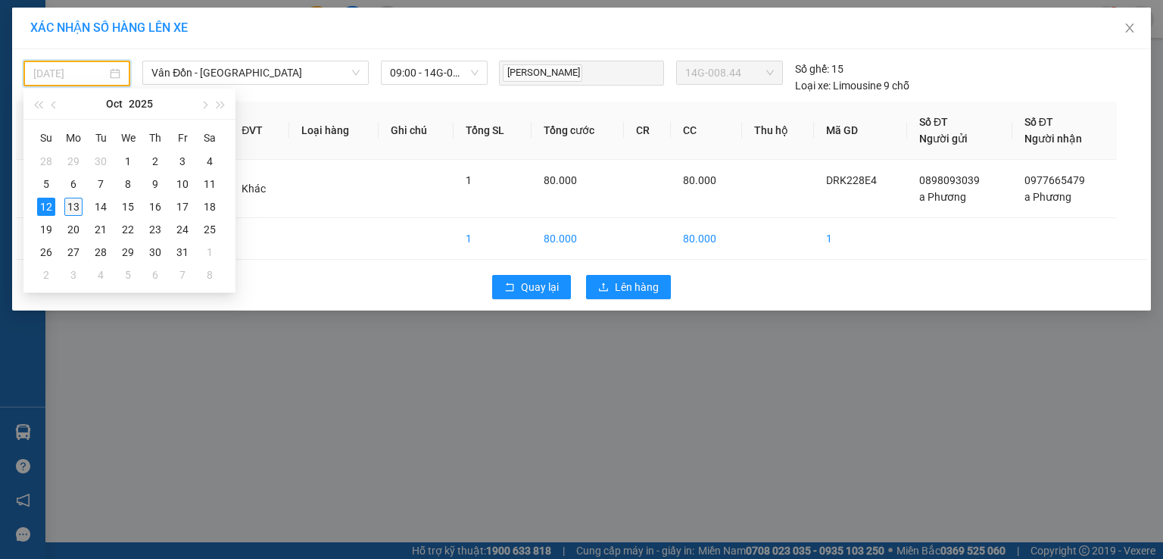
click at [77, 200] on div "13" at bounding box center [73, 207] width 18 height 18
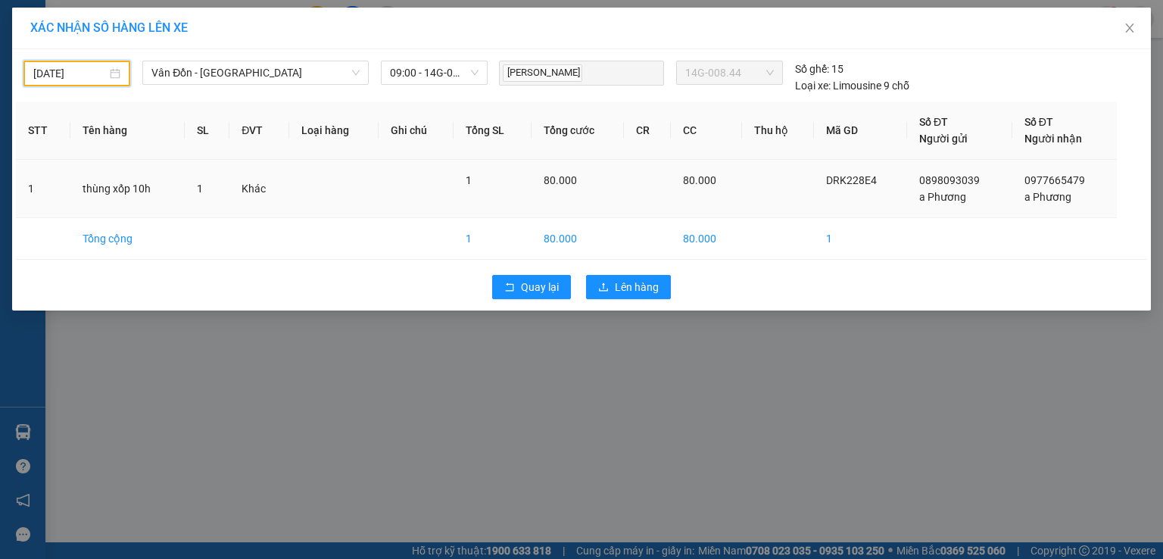
type input "[DATE]"
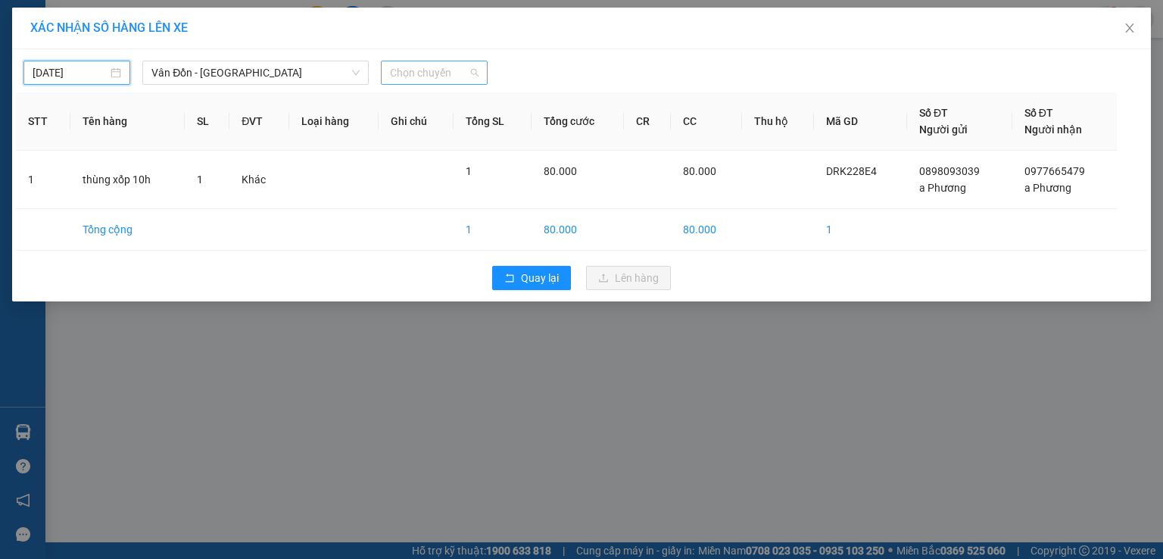
click at [454, 64] on span "Chọn chuyến" at bounding box center [434, 72] width 89 height 23
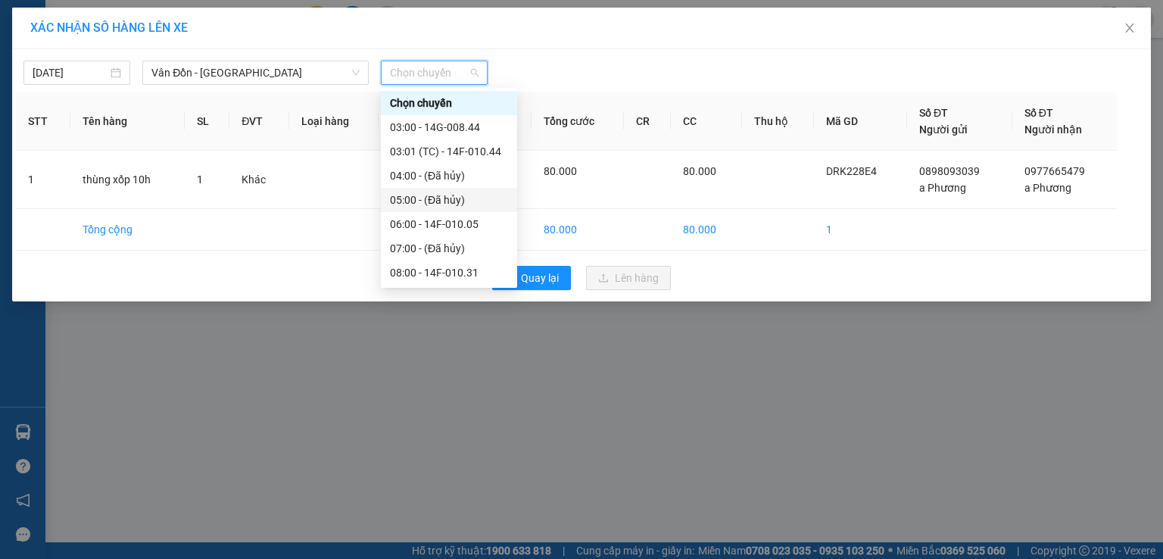
scroll to position [101, 0]
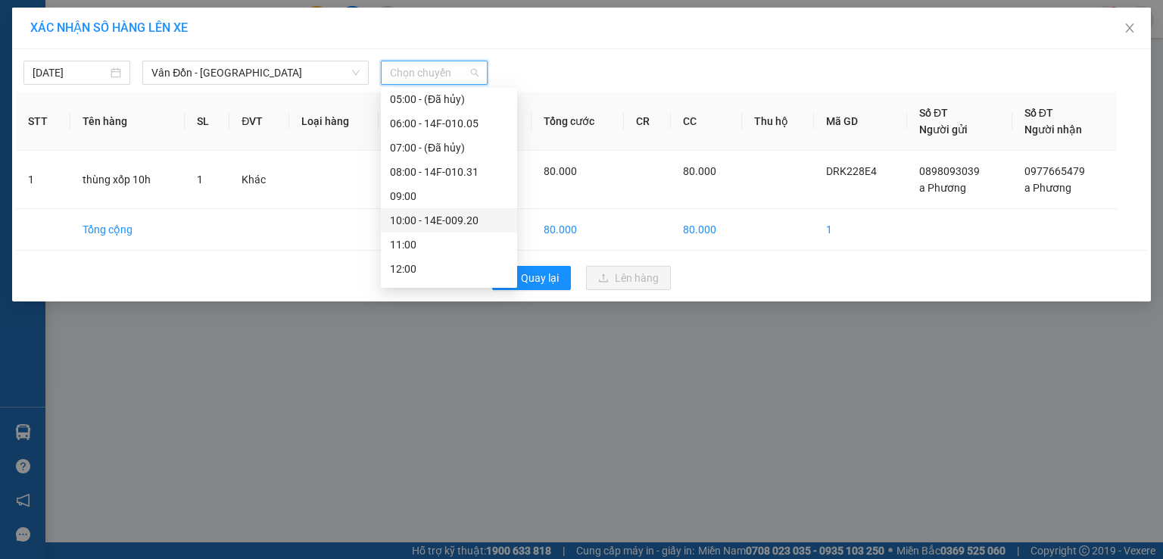
click at [452, 221] on div "10:00 - 14E-009.20" at bounding box center [449, 220] width 118 height 17
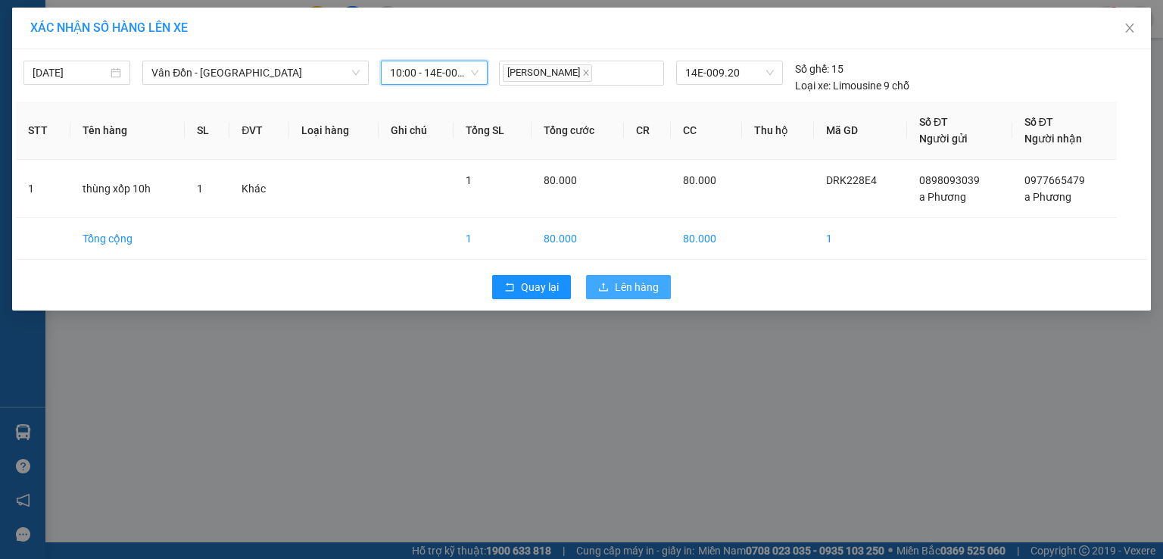
click at [637, 291] on span "Lên hàng" at bounding box center [637, 287] width 44 height 17
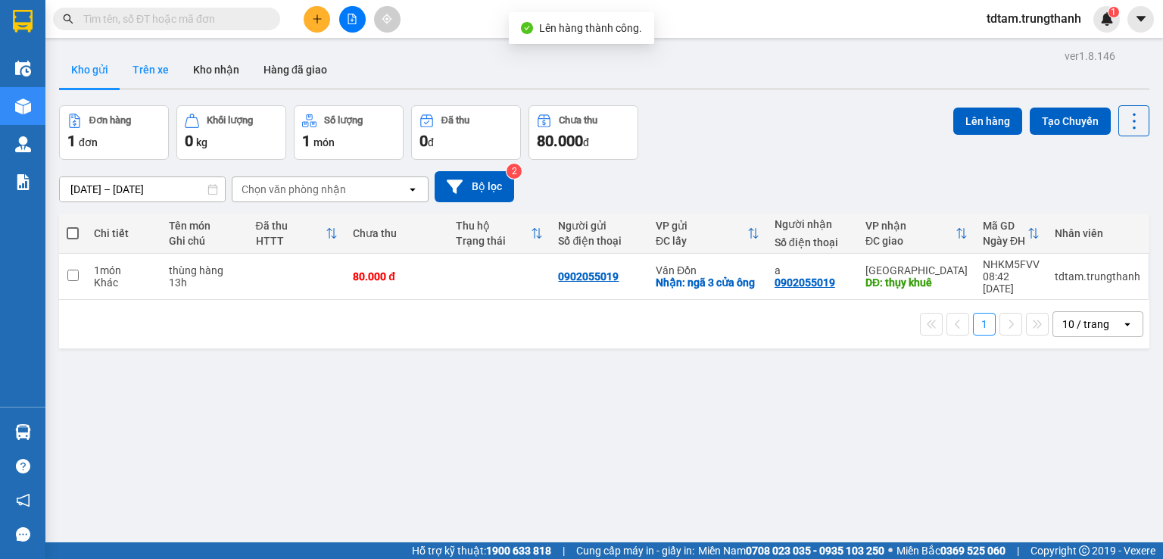
click at [151, 73] on button "Trên xe" at bounding box center [150, 69] width 61 height 36
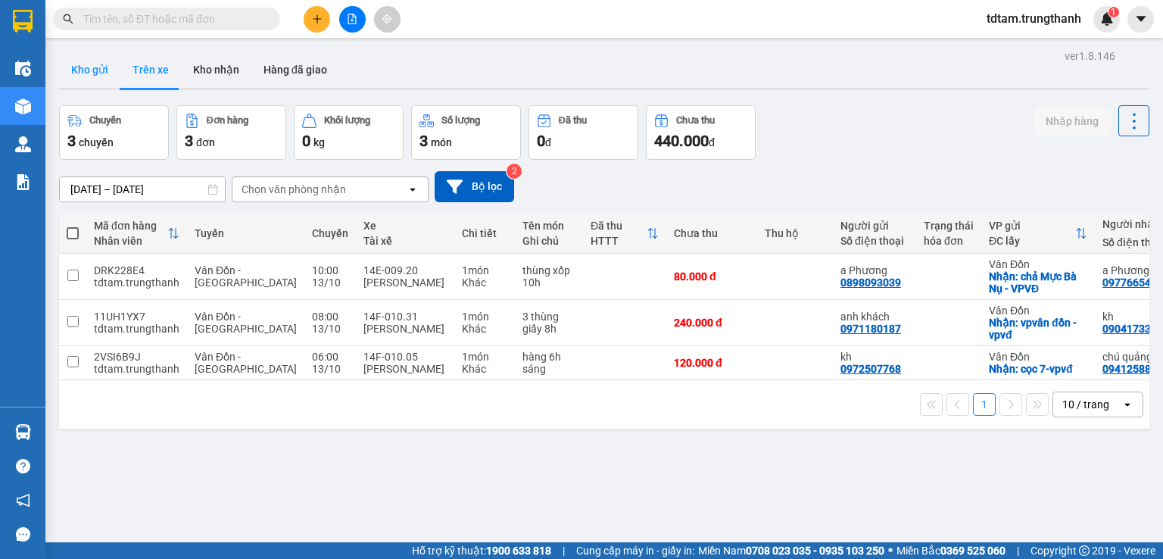
click at [96, 76] on button "Kho gửi" at bounding box center [89, 69] width 61 height 36
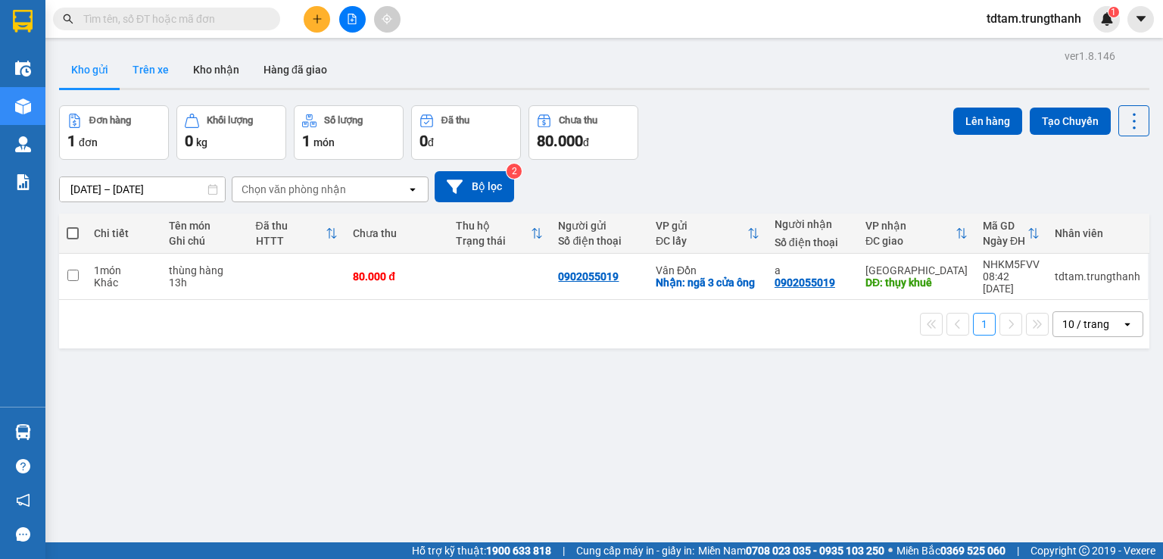
click at [151, 64] on button "Trên xe" at bounding box center [150, 69] width 61 height 36
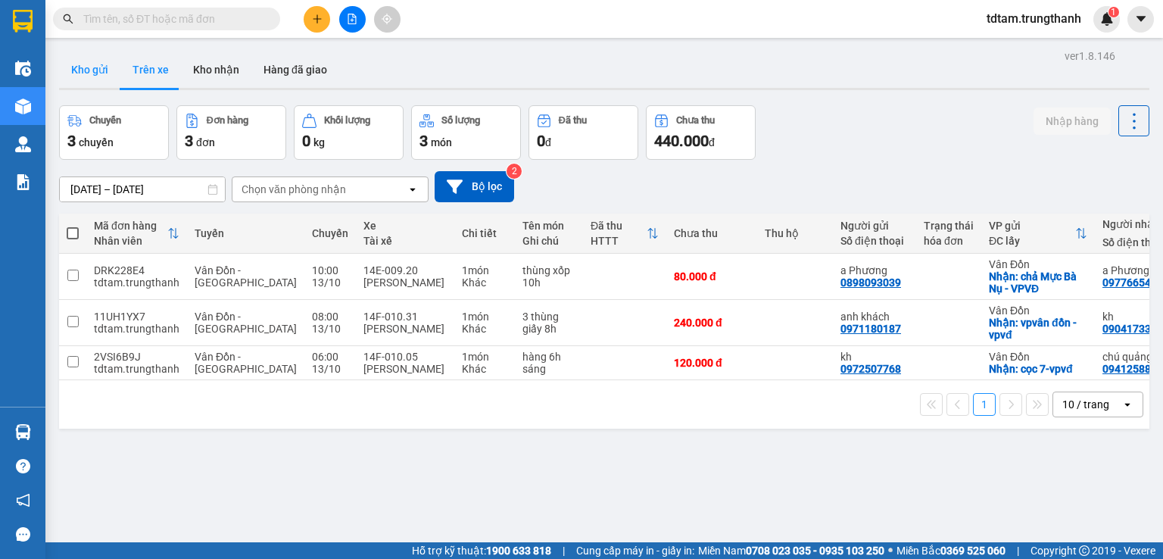
click at [104, 73] on button "Kho gửi" at bounding box center [89, 69] width 61 height 36
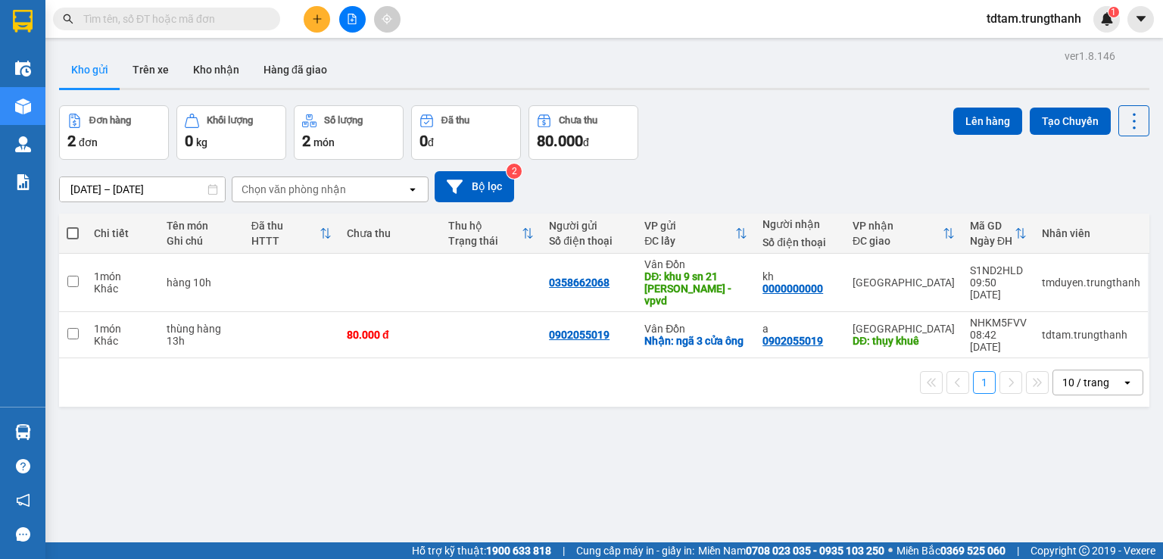
click at [318, 25] on button at bounding box center [317, 19] width 27 height 27
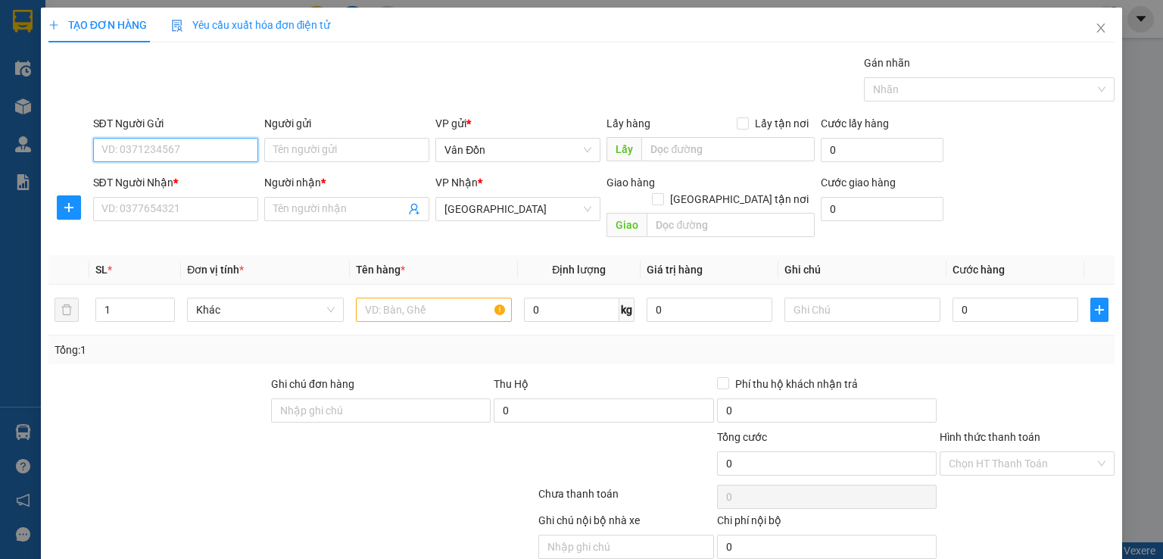
paste input "0974621666"
type input "0974621666"
click at [99, 143] on input "0974621666" at bounding box center [175, 150] width 165 height 24
click at [151, 176] on div "0974621666 - [GEOGRAPHIC_DATA]" at bounding box center [186, 179] width 170 height 17
type input "[GEOGRAPHIC_DATA]"
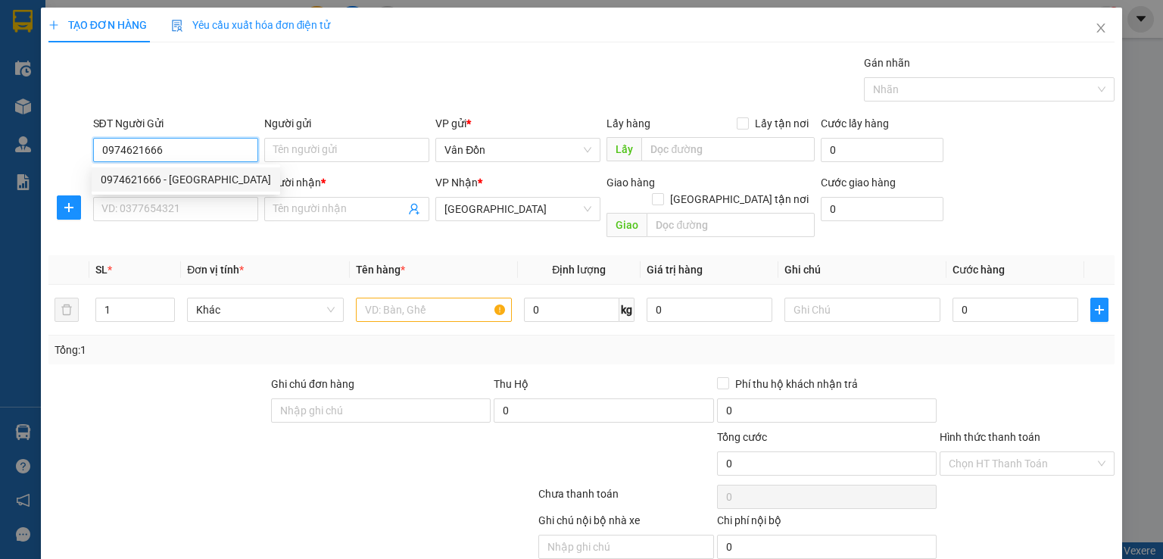
checkbox input "true"
type input "đèn xanh đèn đỏ Tô Hiệu Cẩm Phả -VPVĐ"
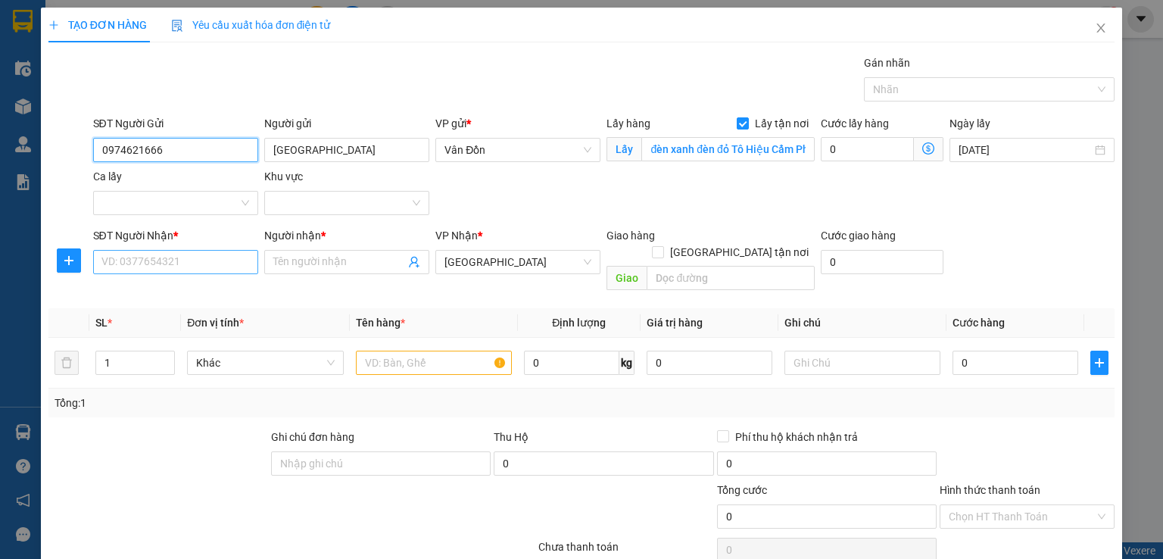
type input "0974621666"
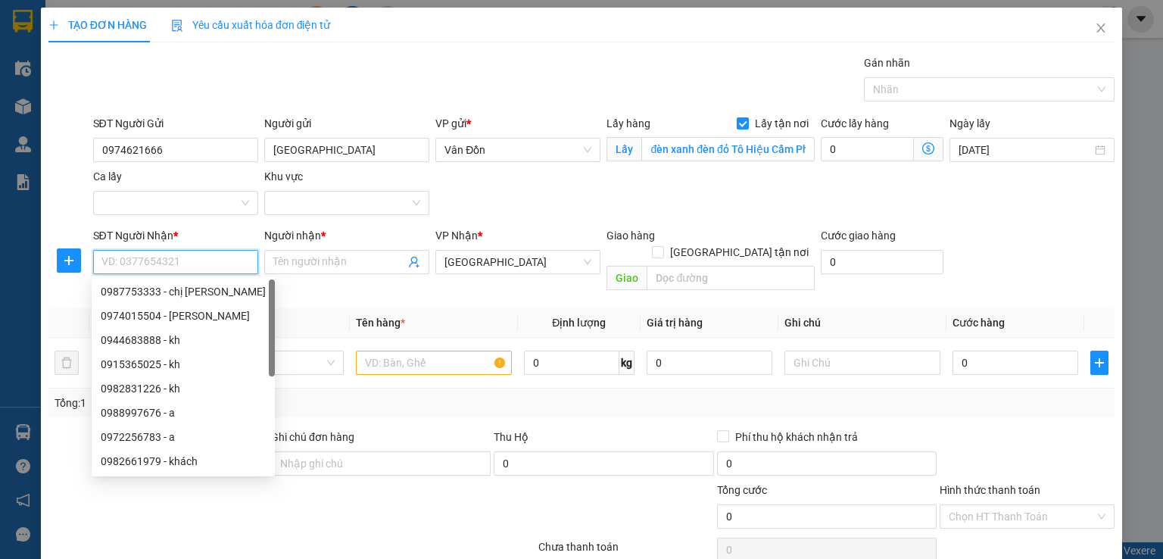
paste input "0974621666"
type input "0974621666"
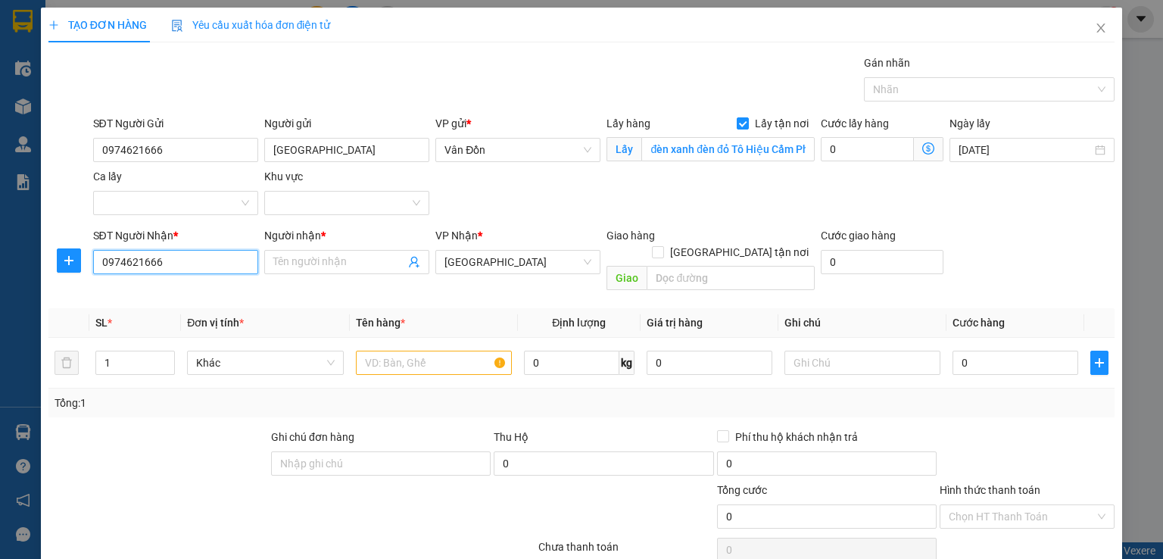
click at [103, 267] on input "0974621666" at bounding box center [175, 262] width 165 height 24
click at [142, 289] on div "0974621666 - [GEOGRAPHIC_DATA]" at bounding box center [186, 291] width 170 height 17
type input "[GEOGRAPHIC_DATA]"
type input "0974621666"
click at [426, 351] on input "text" at bounding box center [434, 363] width 156 height 24
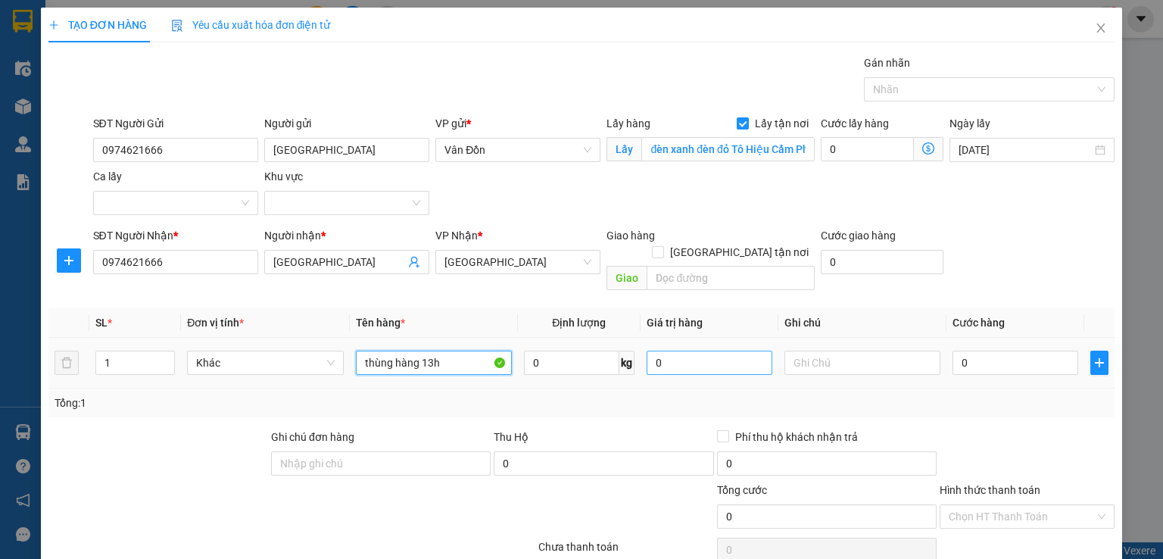
scroll to position [100, 0]
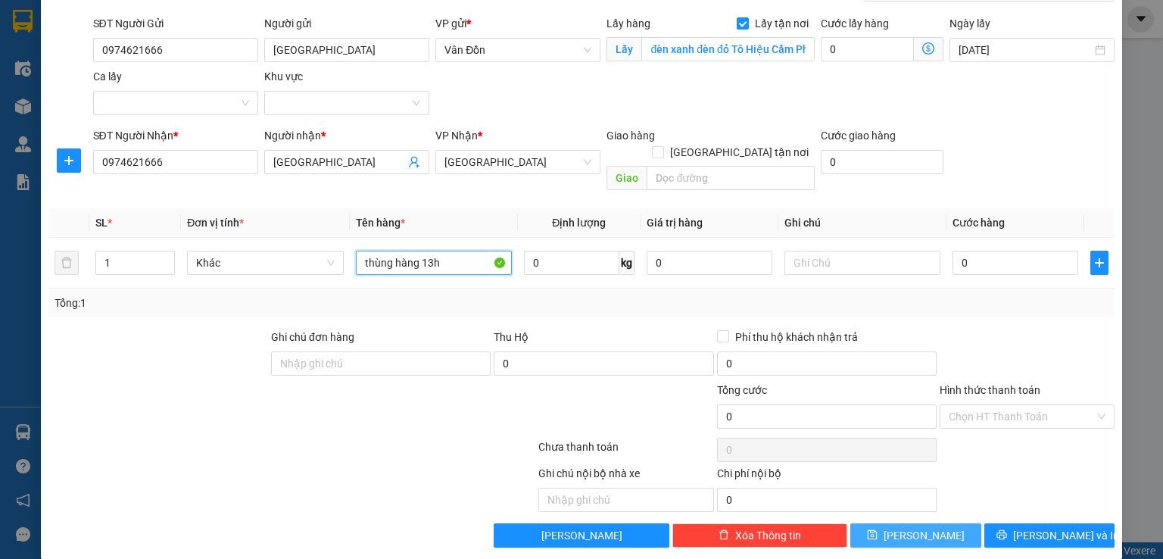
type input "thùng hàng 13h"
drag, startPoint x: 929, startPoint y: 514, endPoint x: 927, endPoint y: 522, distance: 7.9
click at [929, 523] on button "[PERSON_NAME]" at bounding box center [915, 535] width 131 height 24
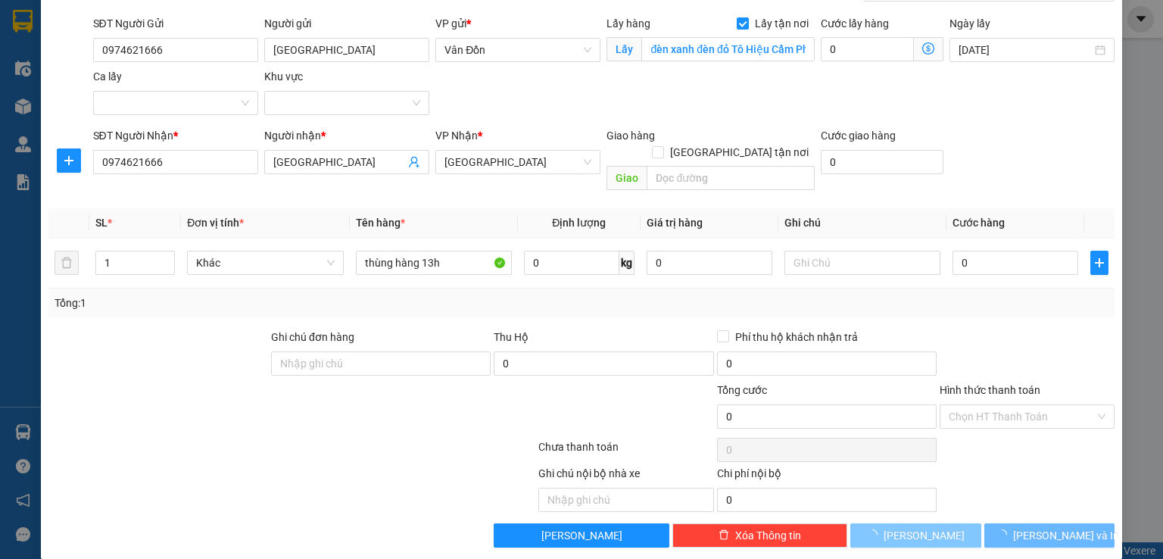
checkbox input "false"
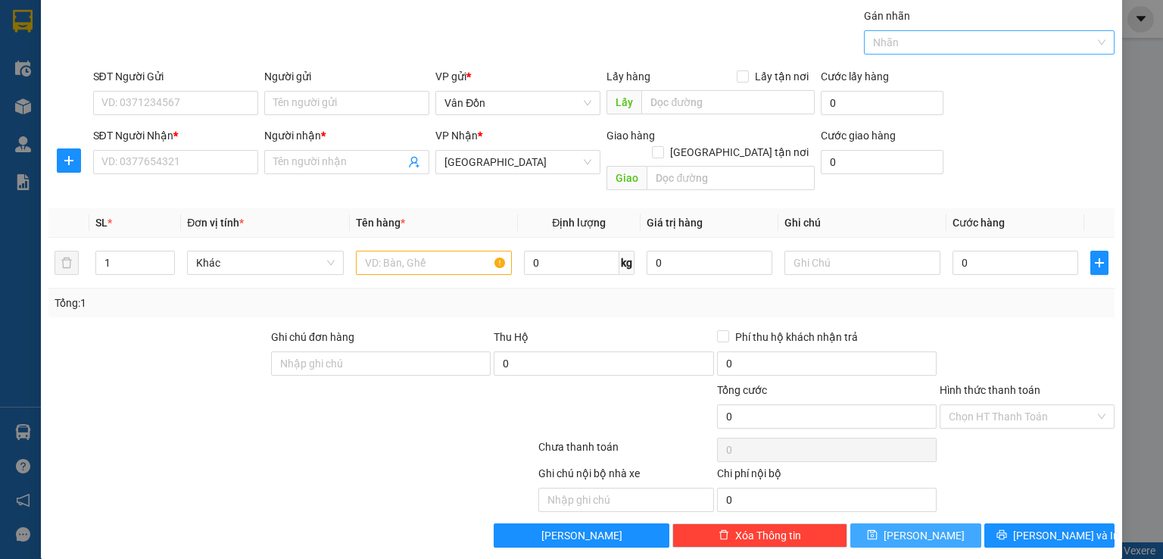
scroll to position [0, 0]
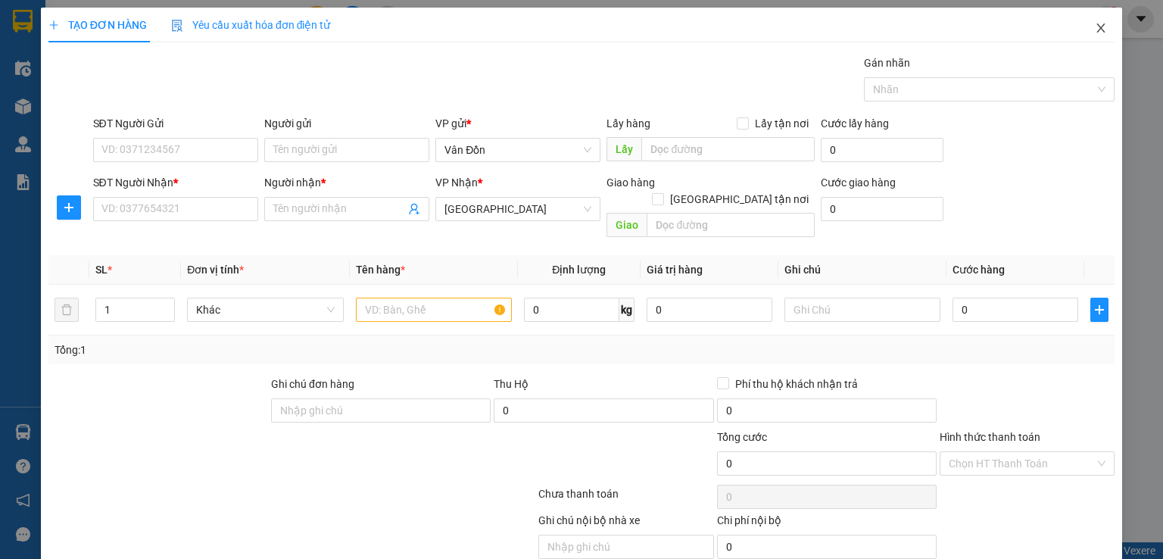
click at [1095, 31] on icon "close" at bounding box center [1101, 28] width 12 height 12
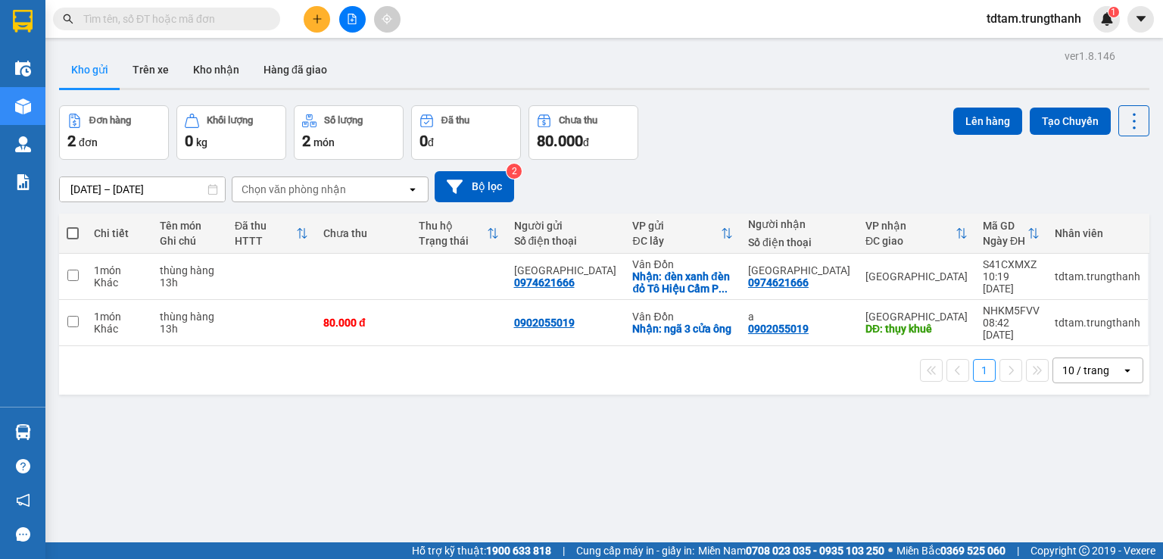
click at [91, 436] on div "ver 1.8.146 Kho gửi Trên xe Kho nhận Hàng đã giao Đơn hàng 2 đơn Khối lượng 0 k…" at bounding box center [604, 324] width 1103 height 559
click at [1025, 278] on icon at bounding box center [1030, 276] width 11 height 11
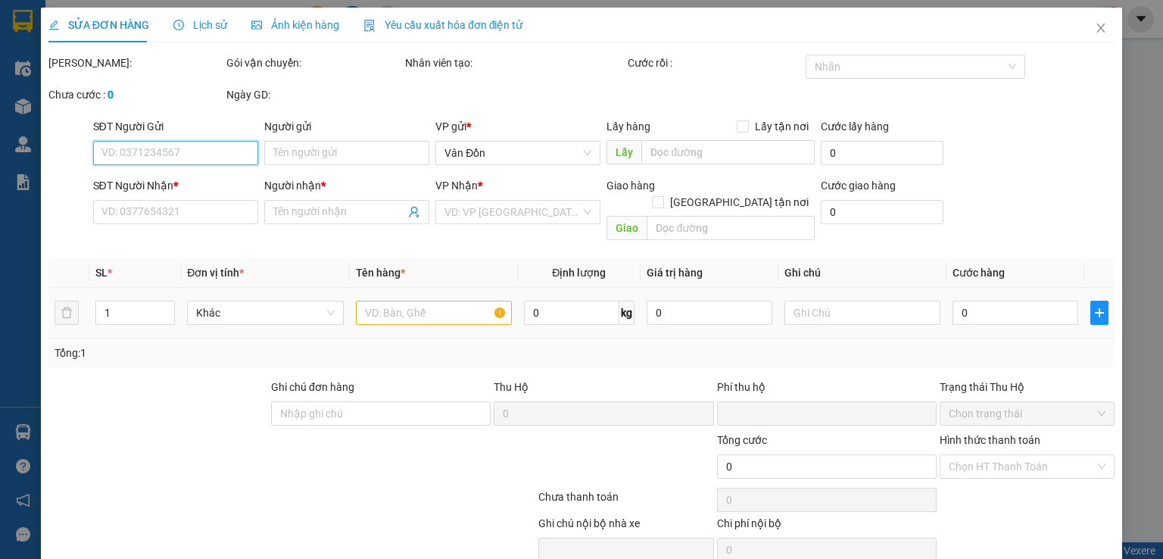
type input "0974621666"
type input "[GEOGRAPHIC_DATA]"
checkbox input "true"
type input "đèn xanh đèn đỏ Tô Hiệu Cẩm Phả -VPVĐ"
type input "0974621666"
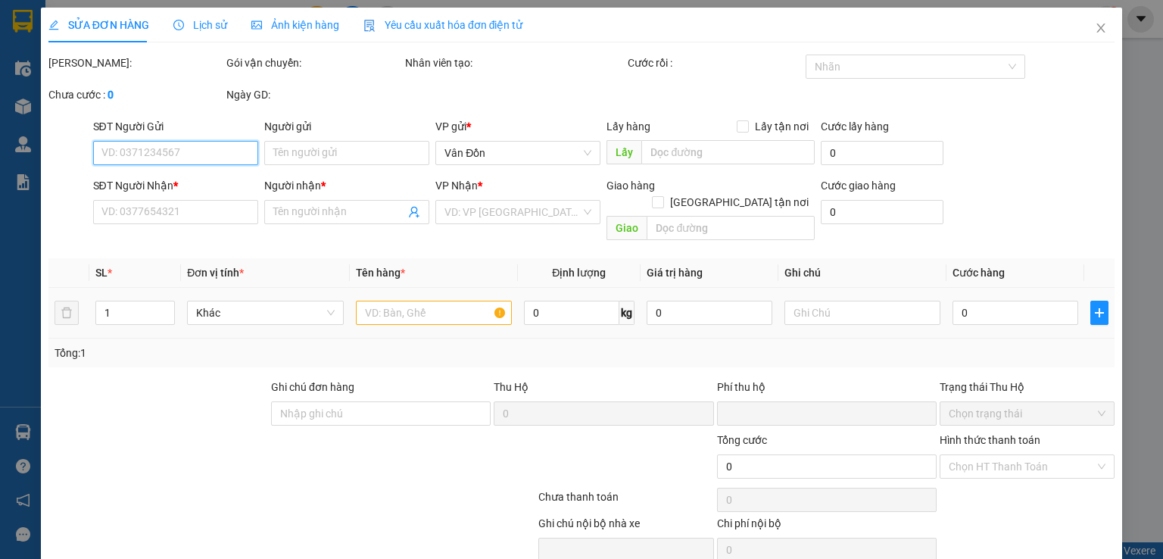
type input "[GEOGRAPHIC_DATA]"
type input "0"
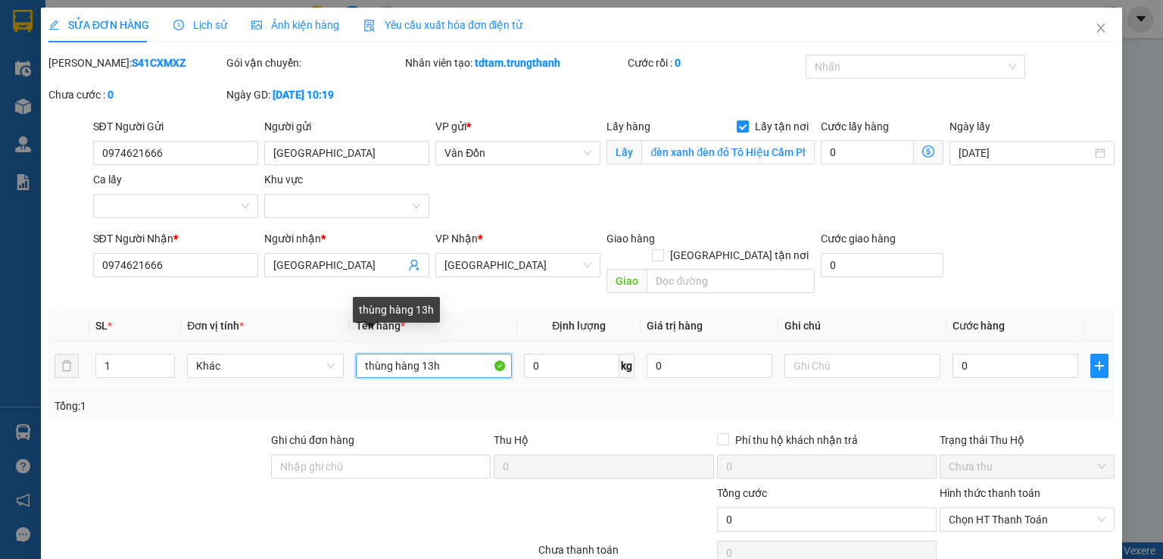
click at [429, 354] on input "thùng hàng 13h" at bounding box center [434, 366] width 156 height 24
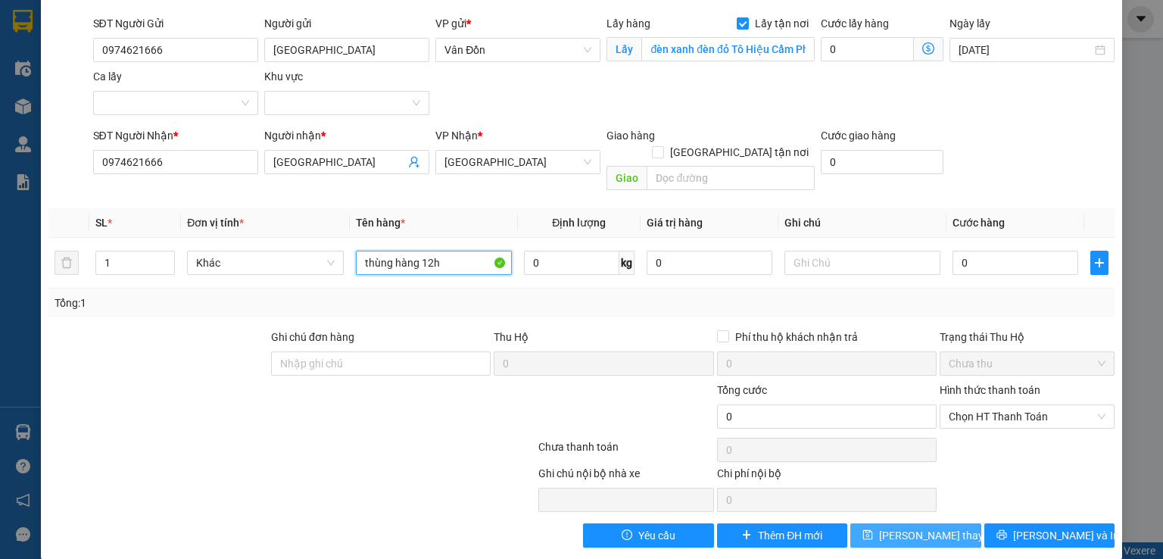
type input "thùng hàng 12h"
click at [911, 527] on span "[PERSON_NAME] thay đổi" at bounding box center [939, 535] width 121 height 17
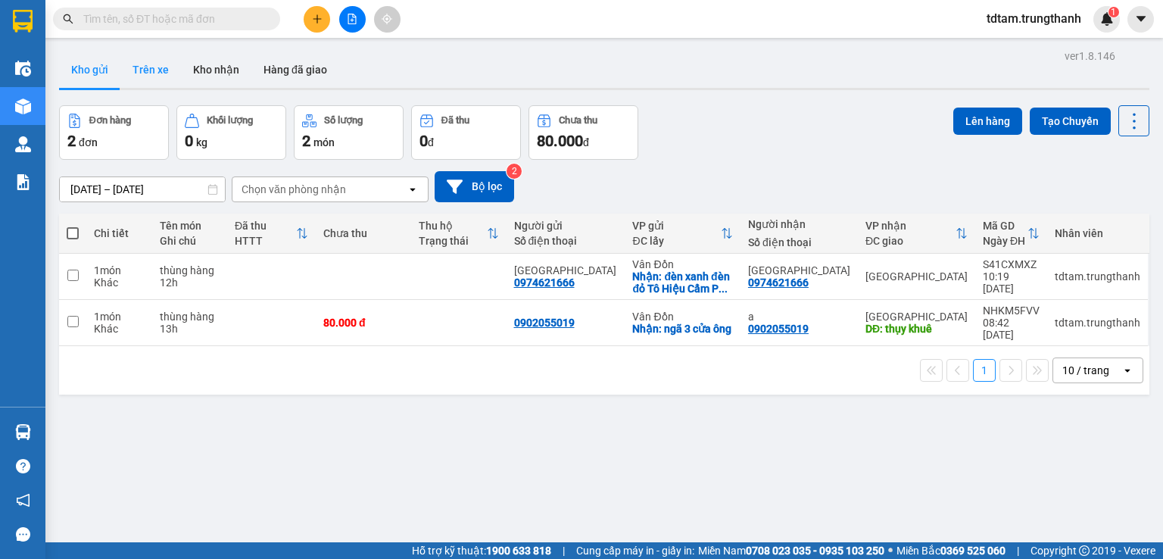
click at [161, 76] on button "Trên xe" at bounding box center [150, 69] width 61 height 36
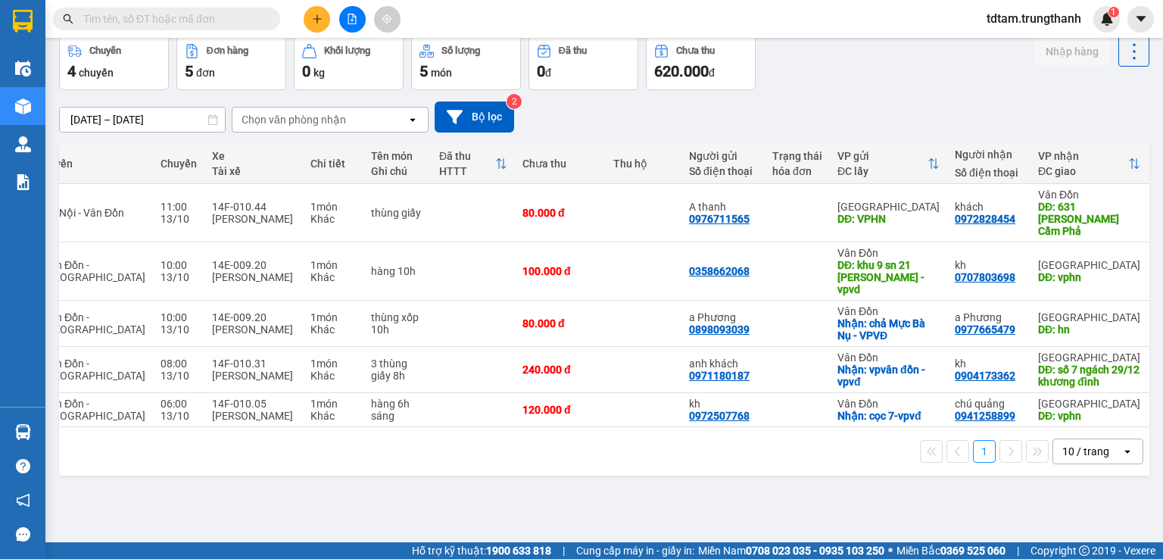
scroll to position [0, 176]
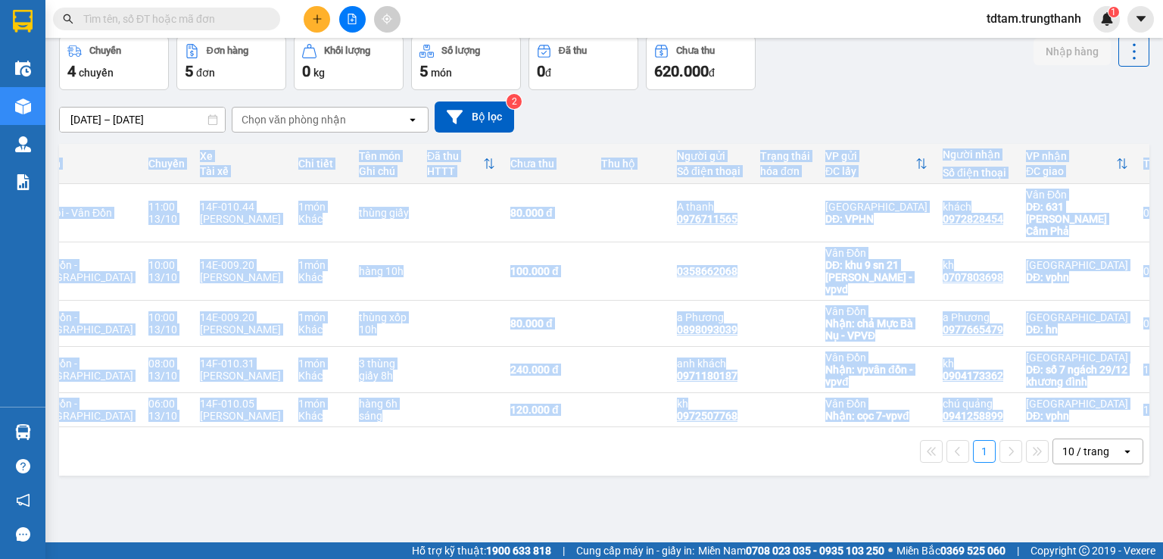
drag, startPoint x: 849, startPoint y: 407, endPoint x: 604, endPoint y: 404, distance: 245.4
click at [613, 406] on div "Mã đơn hàng Nhân viên Tuyến Chuyến Xe Tài xế Chi tiết Tên món Ghi chú Đã thu HT…" at bounding box center [604, 310] width 1091 height 332
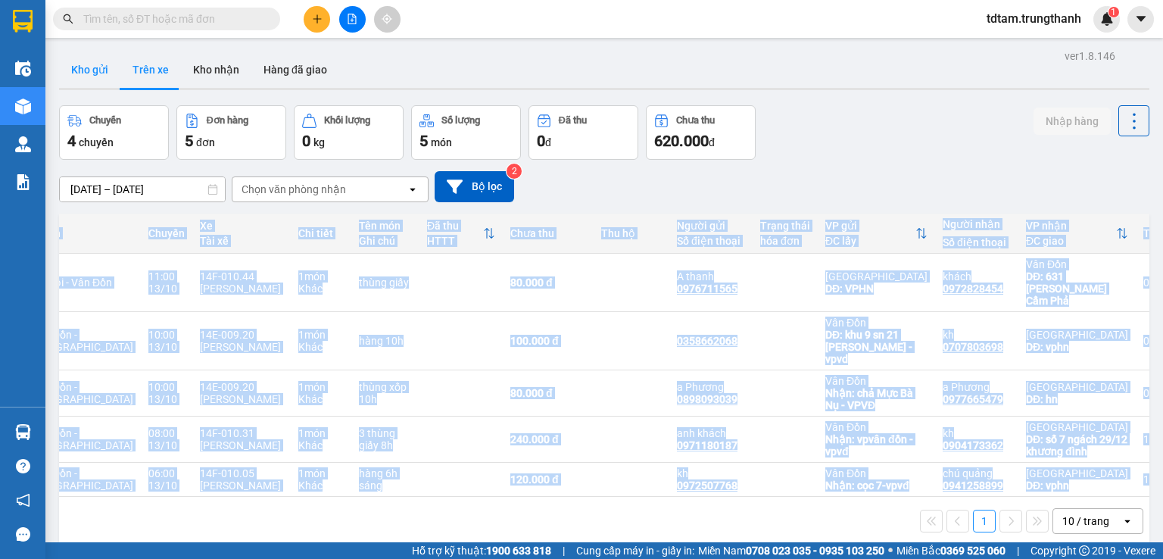
click at [89, 69] on button "Kho gửi" at bounding box center [89, 69] width 61 height 36
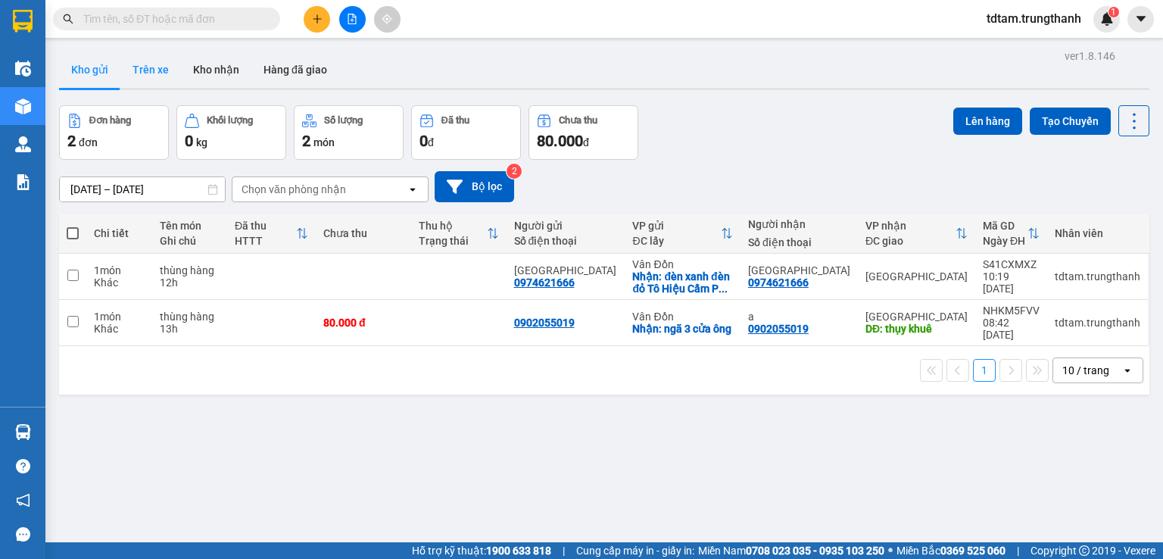
click at [142, 70] on button "Trên xe" at bounding box center [150, 69] width 61 height 36
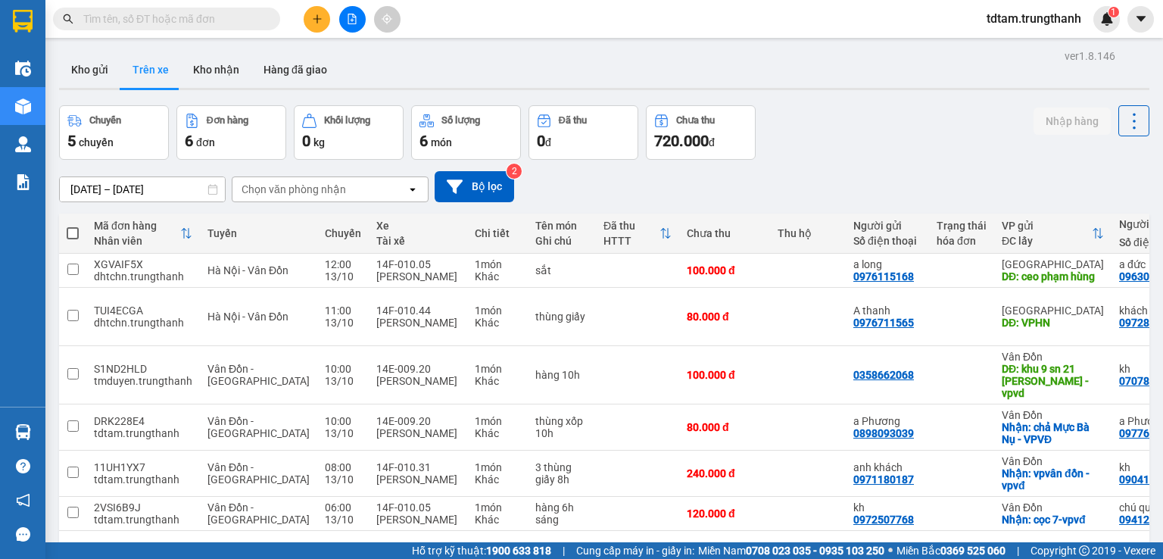
click at [126, 183] on input "[DATE] – [DATE]" at bounding box center [142, 189] width 165 height 24
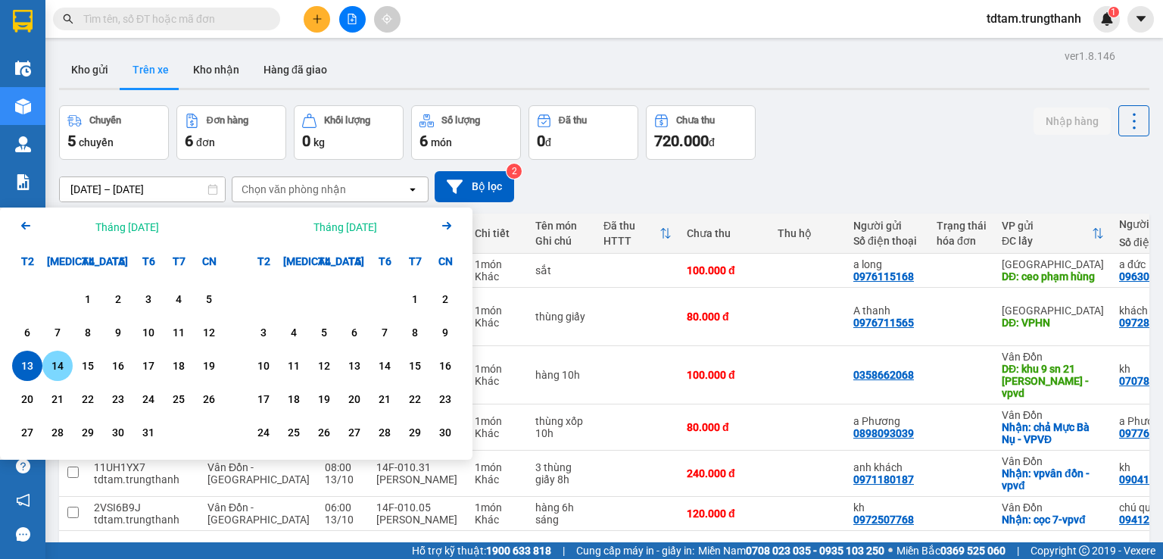
click at [64, 366] on div "14" at bounding box center [57, 366] width 21 height 18
click at [30, 366] on div "13" at bounding box center [27, 366] width 21 height 18
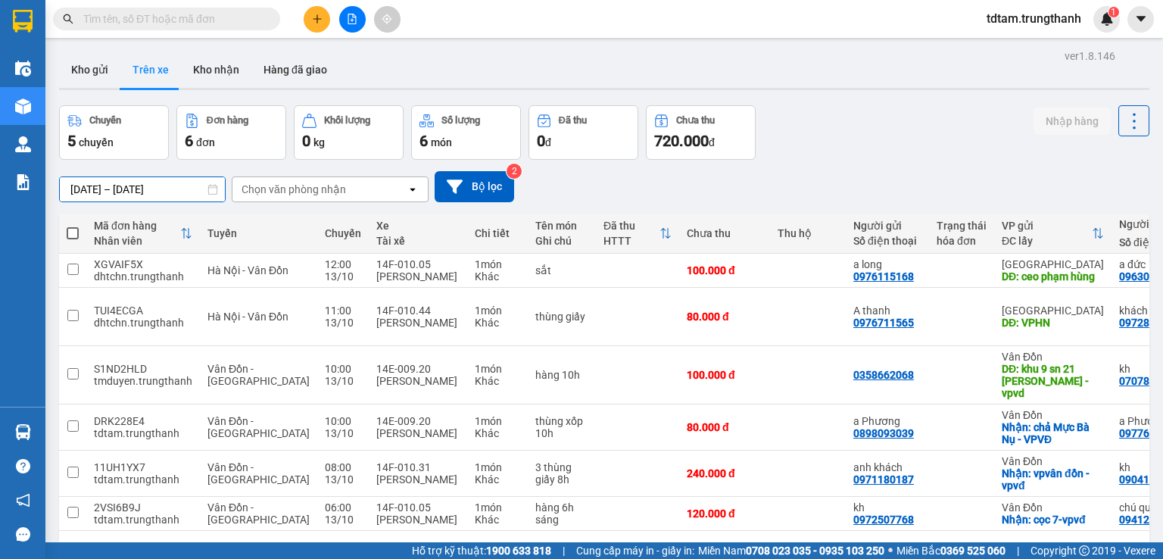
click at [97, 189] on input "[DATE] – [DATE]" at bounding box center [142, 189] width 165 height 24
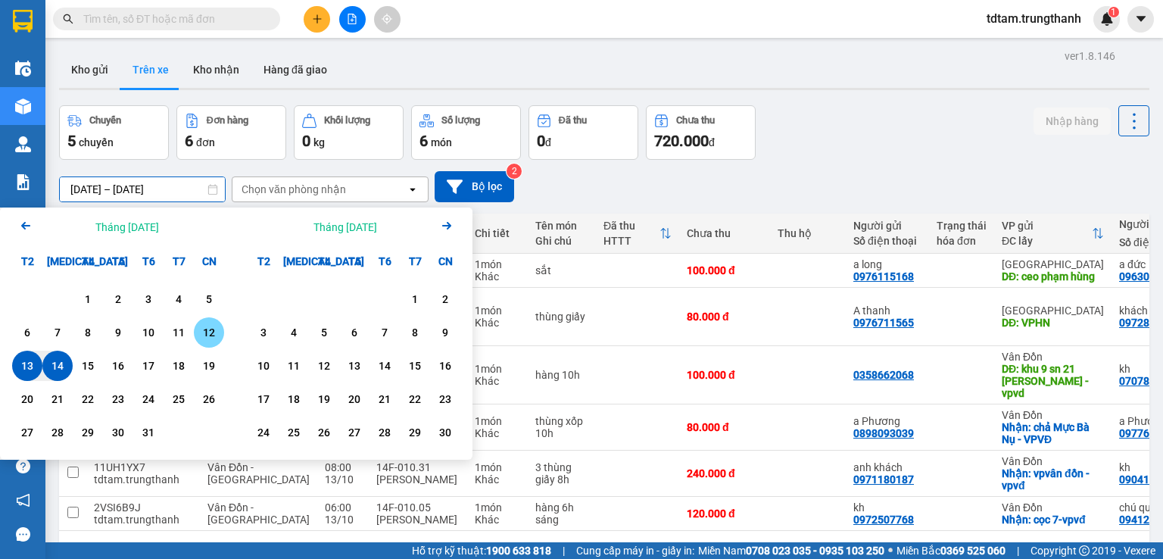
click at [203, 335] on div "12" at bounding box center [208, 332] width 21 height 18
click at [166, 192] on input "[DATE] – / /" at bounding box center [142, 189] width 165 height 24
click at [205, 336] on div "12" at bounding box center [208, 332] width 21 height 18
type input "[DATE] – [DATE]"
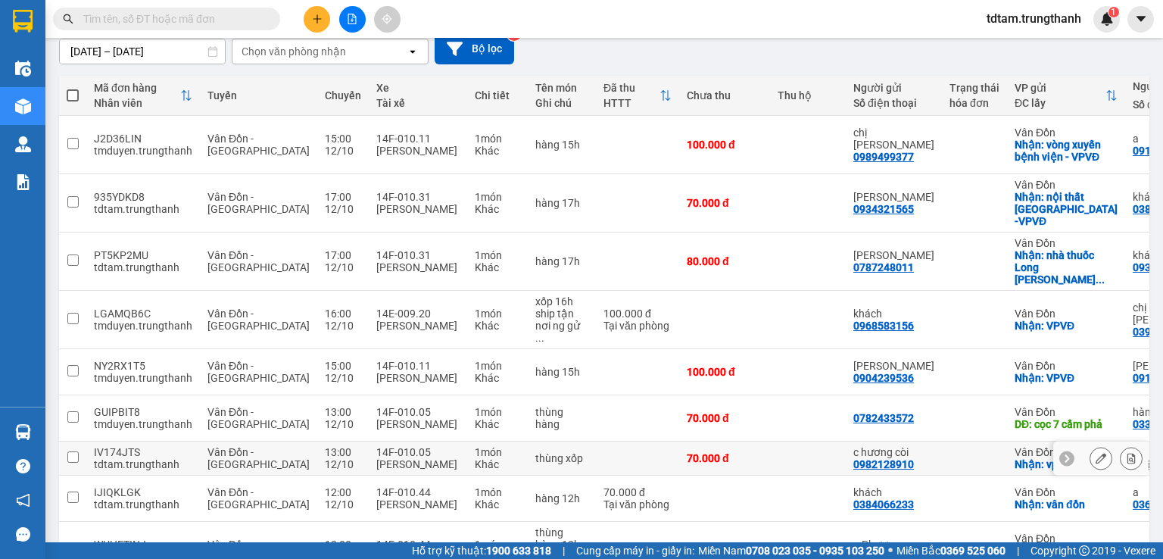
scroll to position [239, 0]
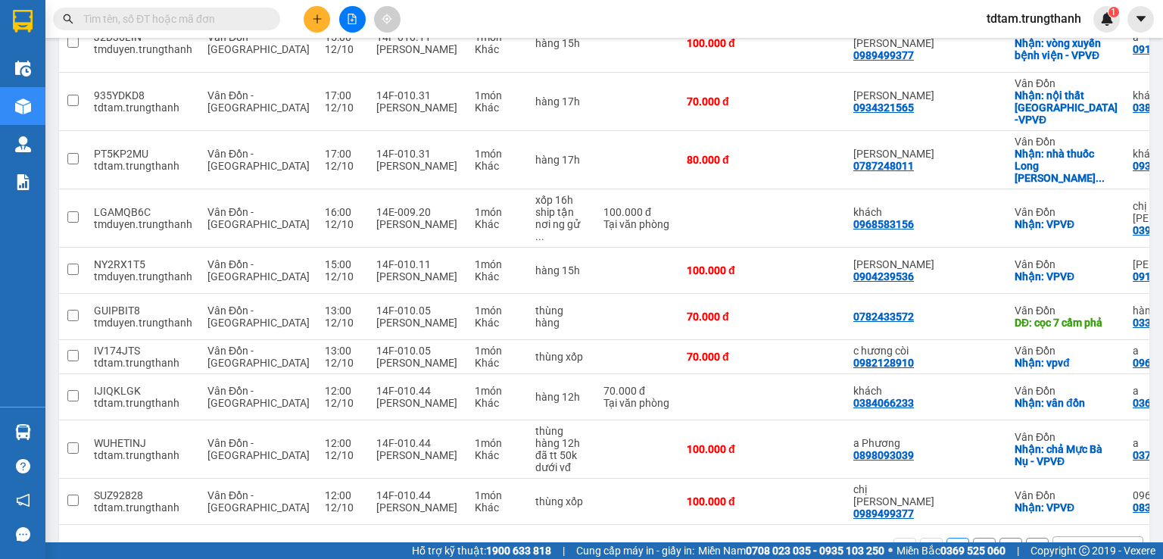
click at [973, 538] on button "2" at bounding box center [984, 549] width 23 height 23
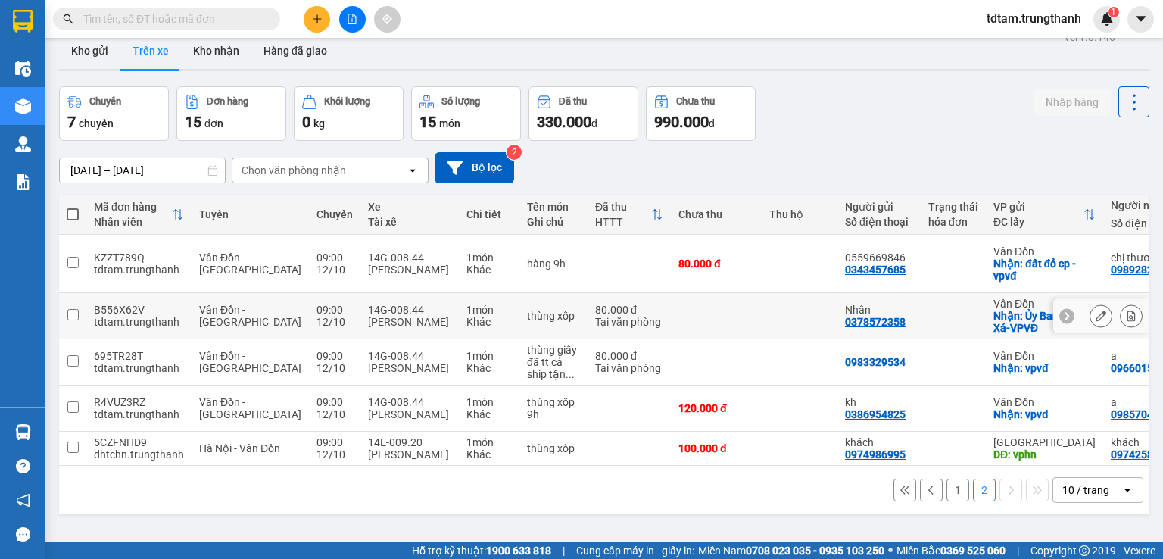
scroll to position [0, 0]
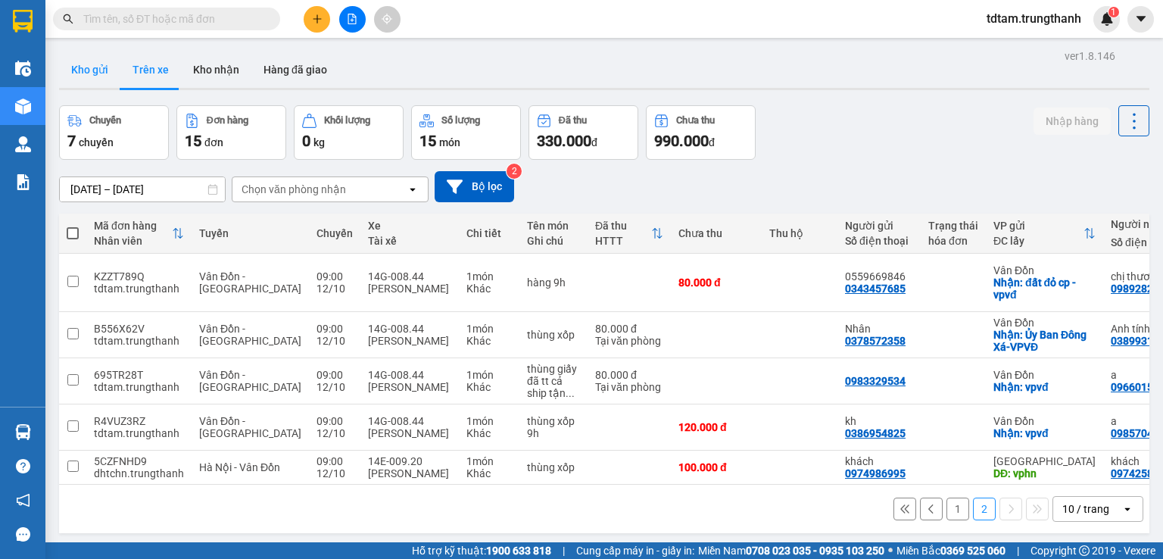
click at [100, 72] on button "Kho gửi" at bounding box center [89, 69] width 61 height 36
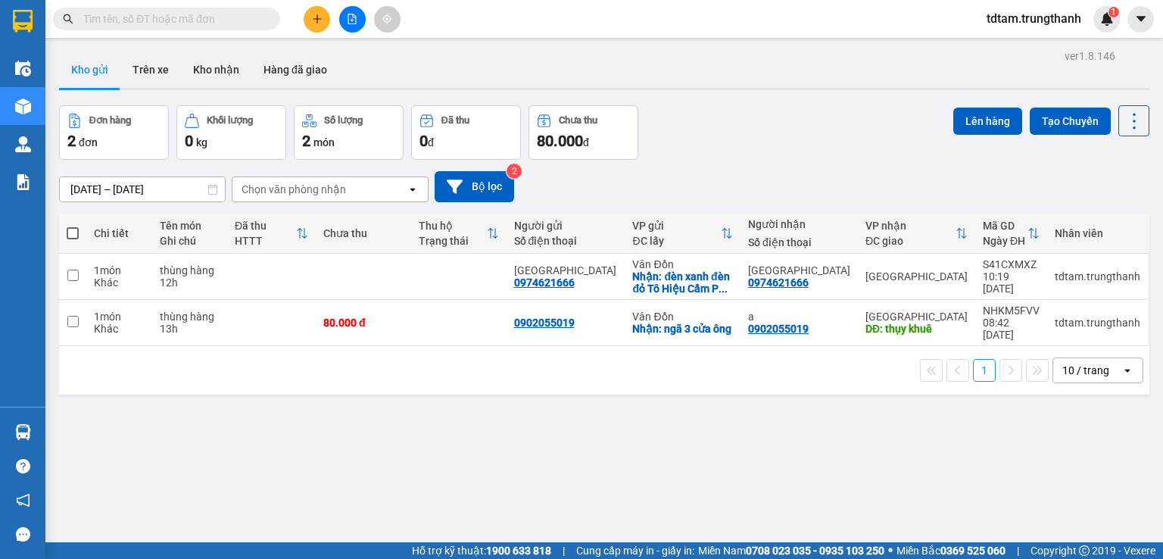
click at [119, 183] on input "[DATE] – [DATE]" at bounding box center [142, 189] width 165 height 24
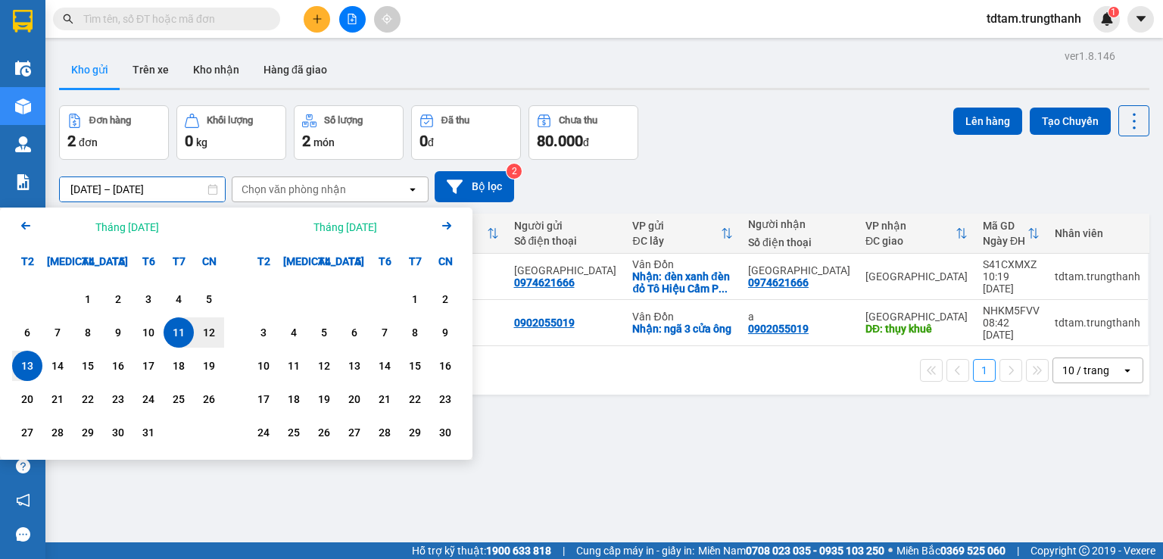
click at [119, 183] on input "[DATE] – [DATE]" at bounding box center [142, 189] width 165 height 24
click at [142, 69] on button "Trên xe" at bounding box center [150, 69] width 61 height 36
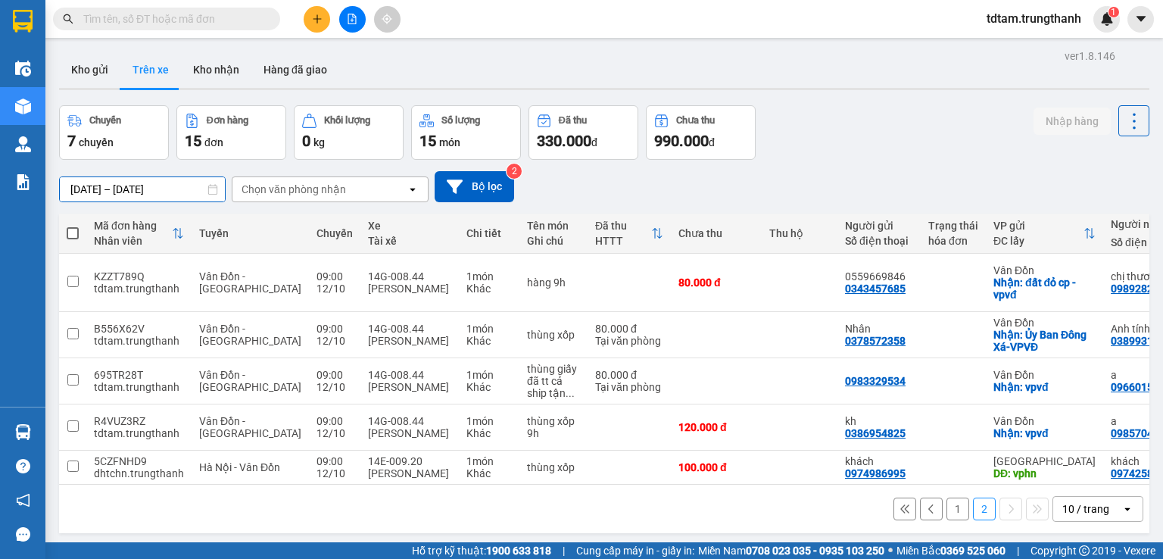
click at [134, 187] on input "[DATE] – [DATE]" at bounding box center [142, 189] width 165 height 24
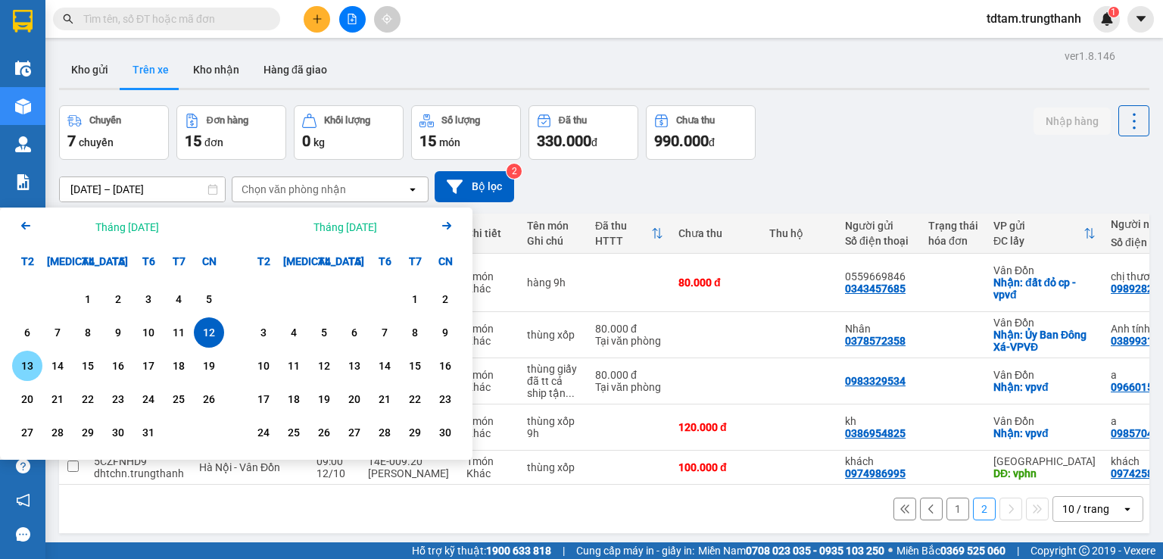
click at [38, 368] on div "13" at bounding box center [27, 366] width 30 height 30
click at [176, 189] on input "[DATE] – / /" at bounding box center [142, 189] width 165 height 24
click at [33, 361] on div "13" at bounding box center [27, 366] width 21 height 18
type input "[DATE] – [DATE]"
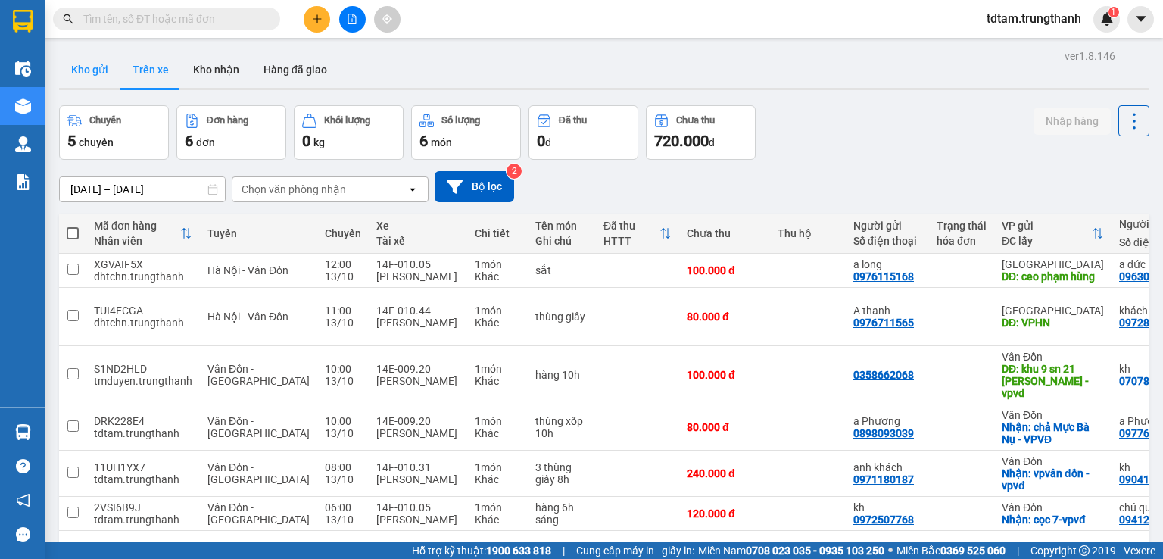
click at [89, 66] on button "Kho gửi" at bounding box center [89, 69] width 61 height 36
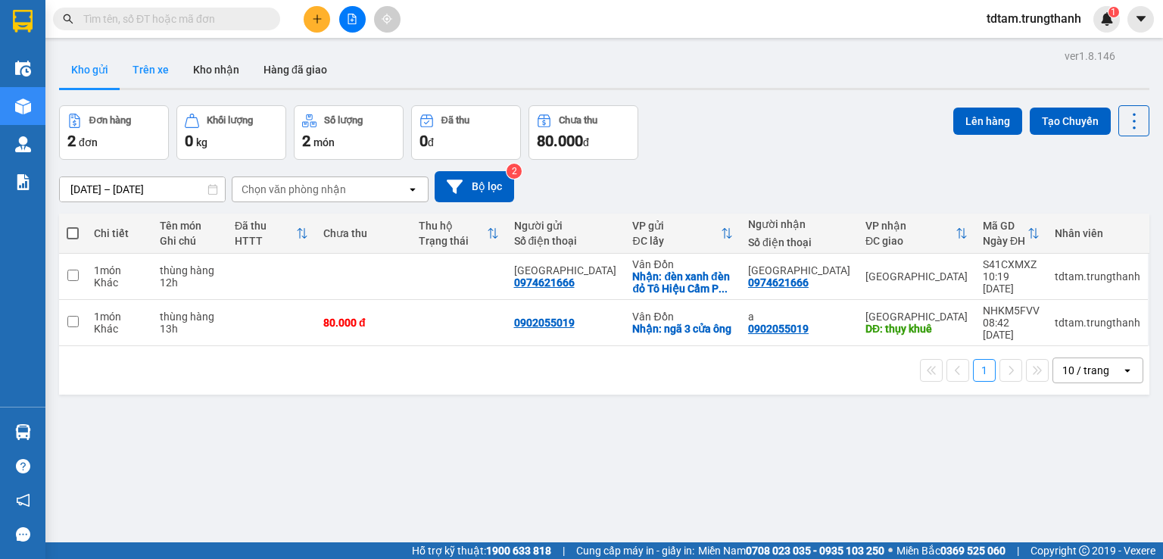
click at [149, 66] on button "Trên xe" at bounding box center [150, 69] width 61 height 36
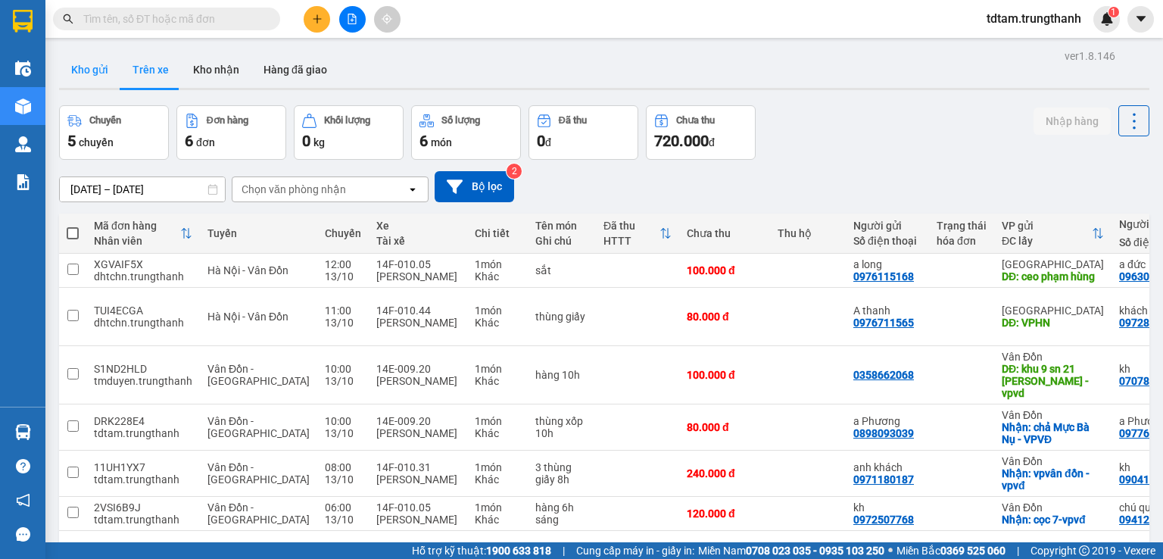
click at [91, 67] on button "Kho gửi" at bounding box center [89, 69] width 61 height 36
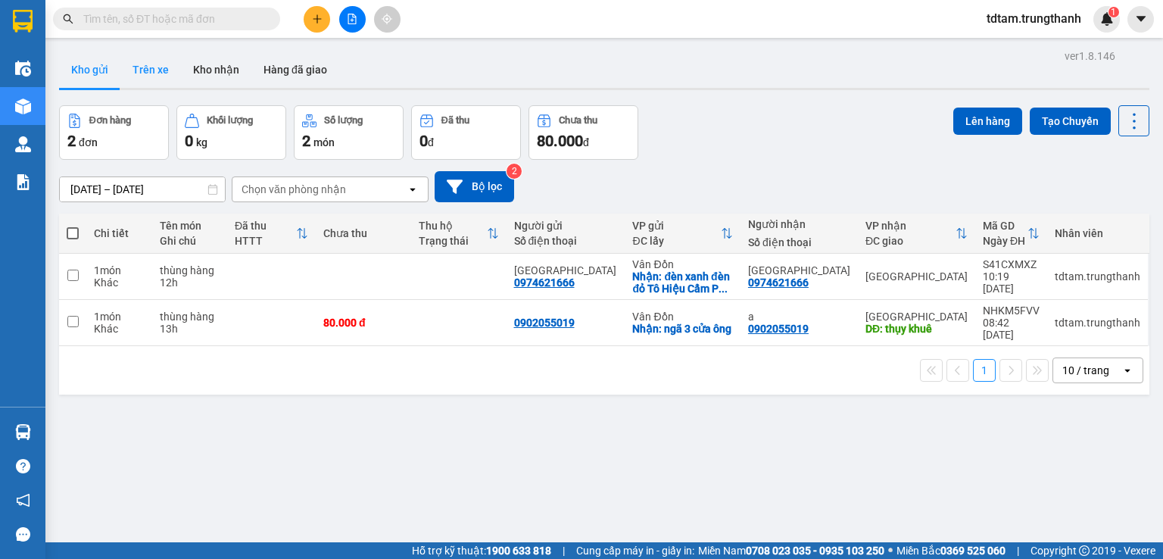
click at [151, 58] on button "Trên xe" at bounding box center [150, 69] width 61 height 36
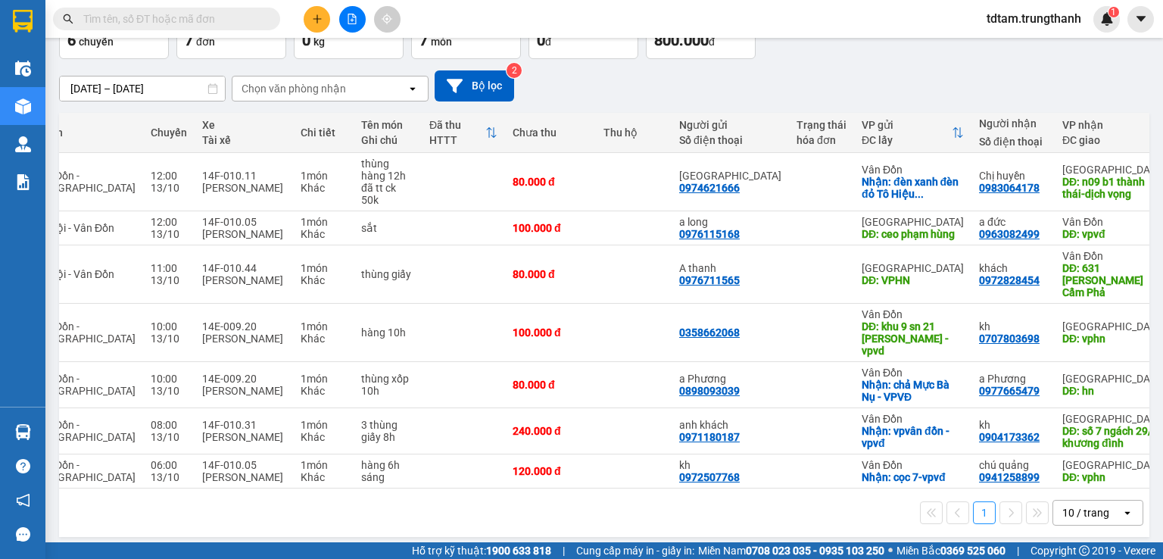
scroll to position [25, 0]
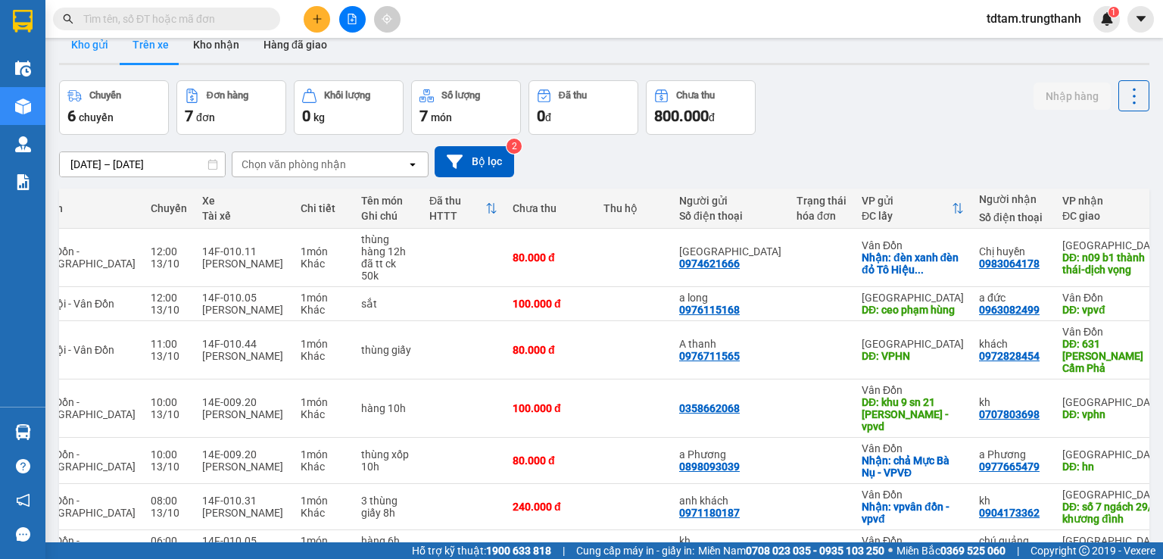
click at [91, 51] on button "Kho gửi" at bounding box center [89, 45] width 61 height 36
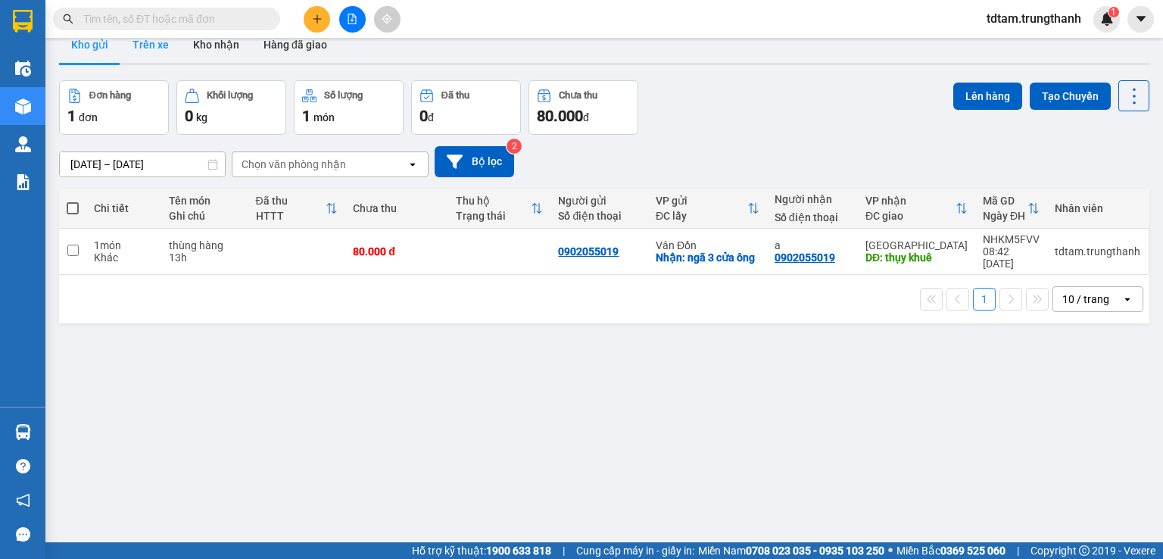
click at [148, 45] on button "Trên xe" at bounding box center [150, 45] width 61 height 36
